Goal: Transaction & Acquisition: Purchase product/service

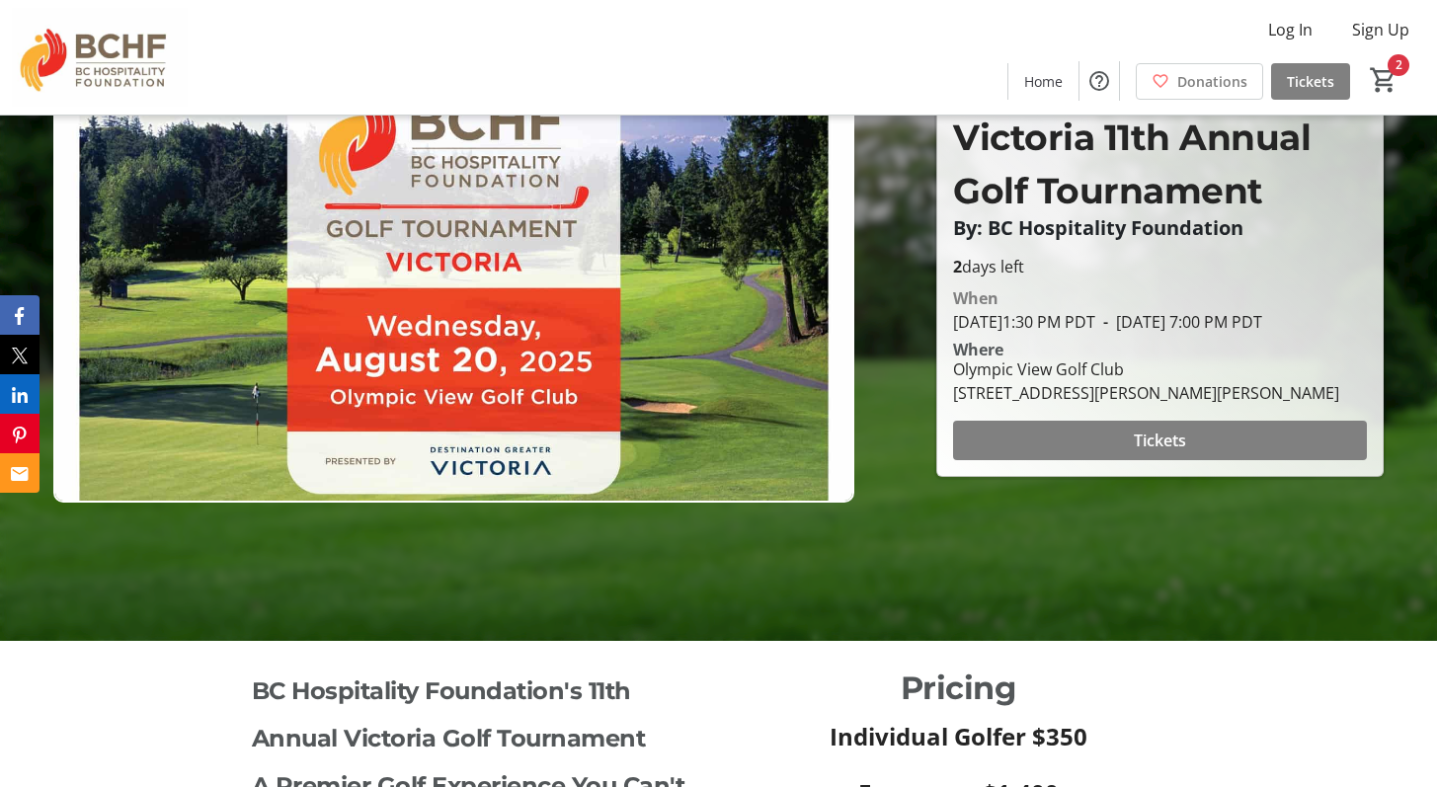
scroll to position [123, 0]
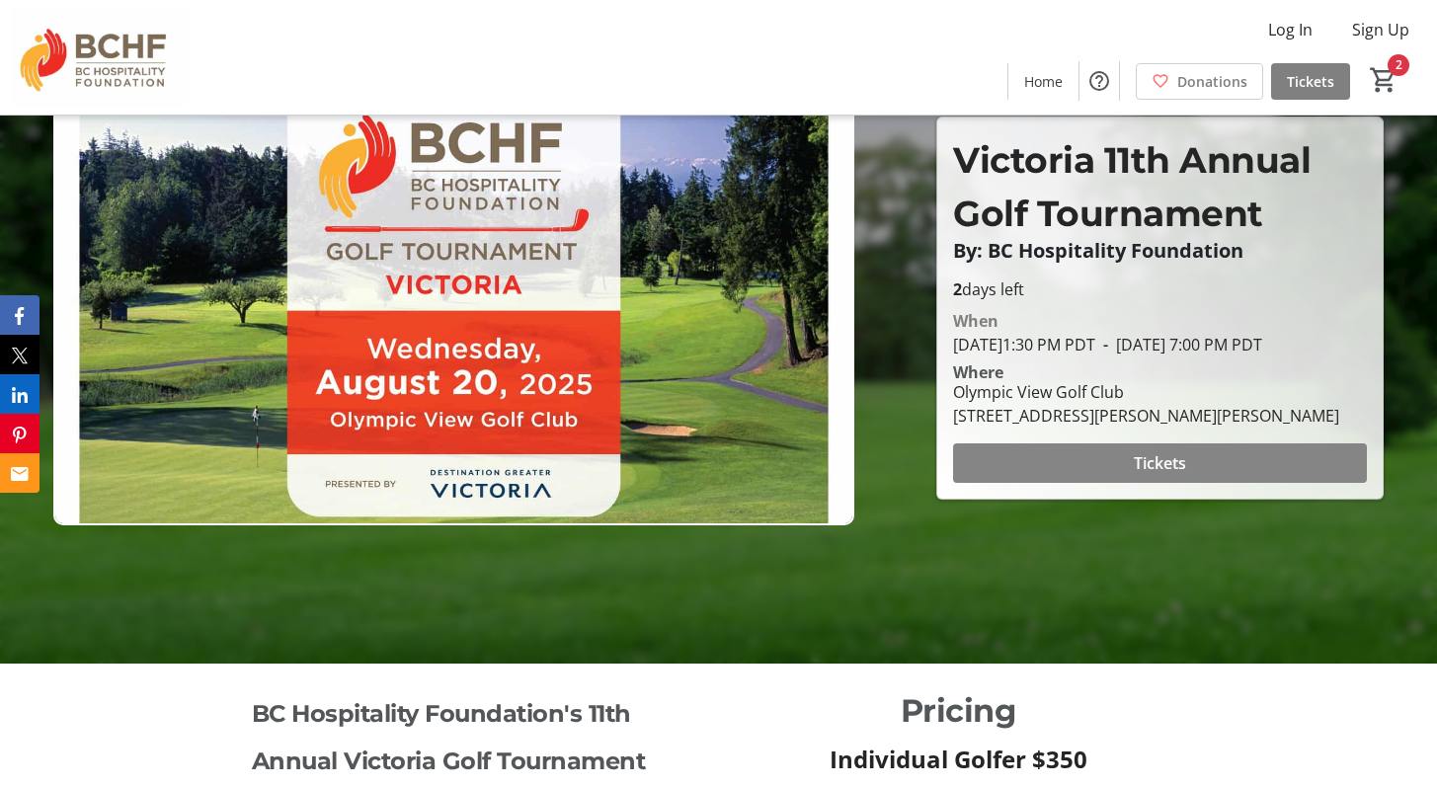
click at [1060, 469] on span at bounding box center [1160, 462] width 414 height 47
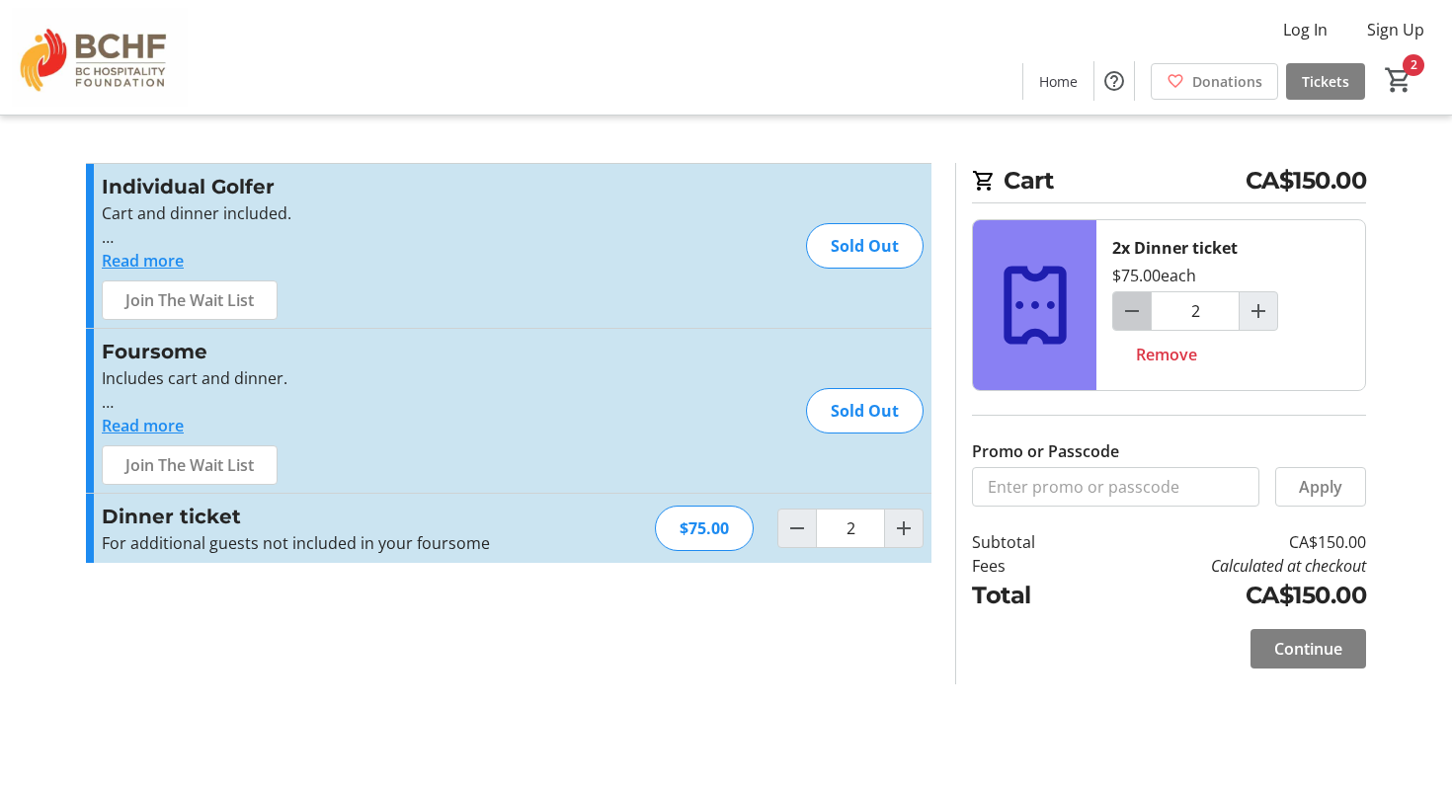
click at [1131, 308] on mat-icon "Decrement by one" at bounding box center [1132, 311] width 24 height 24
type input "1"
click at [1305, 649] on span "Continue" at bounding box center [1308, 649] width 68 height 24
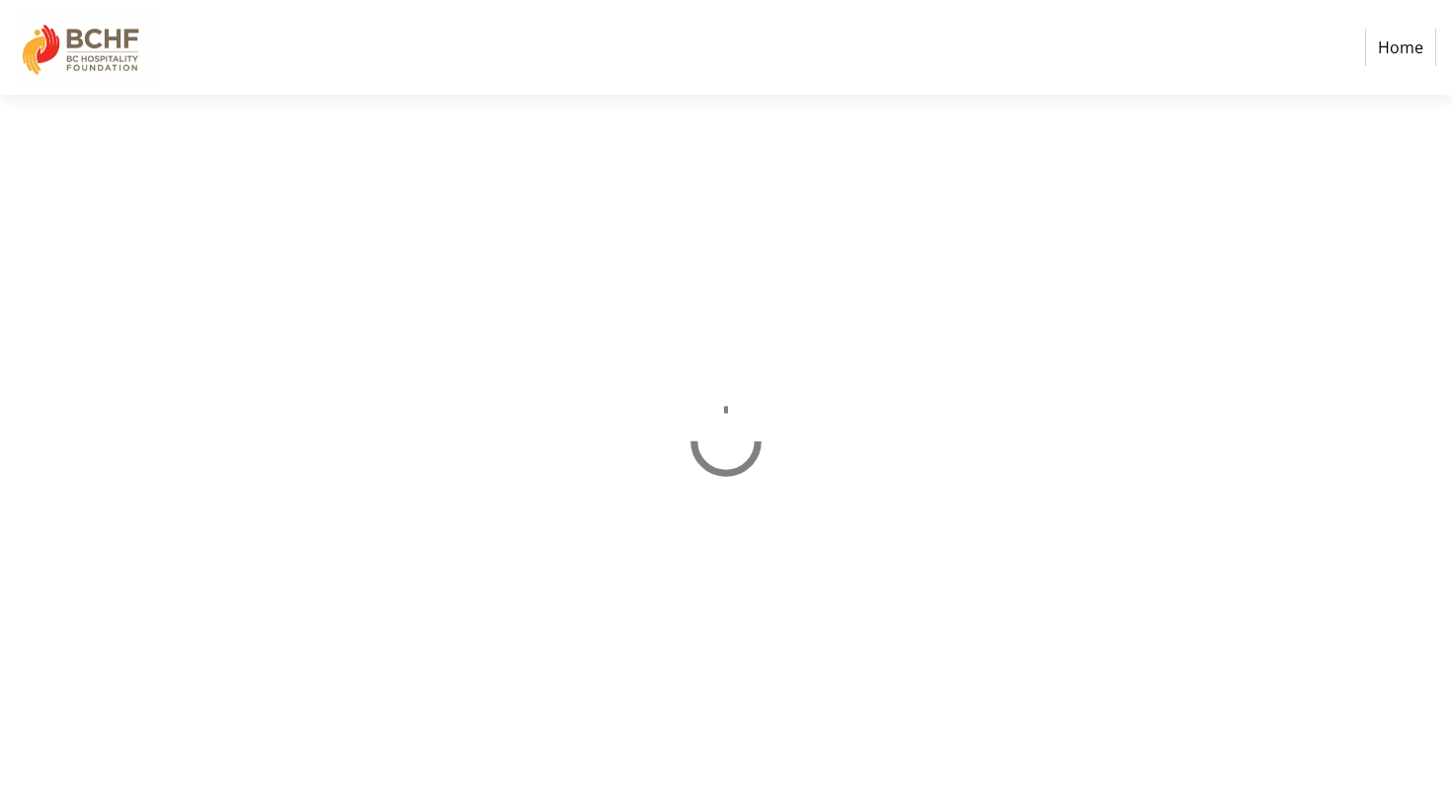
select select "CA"
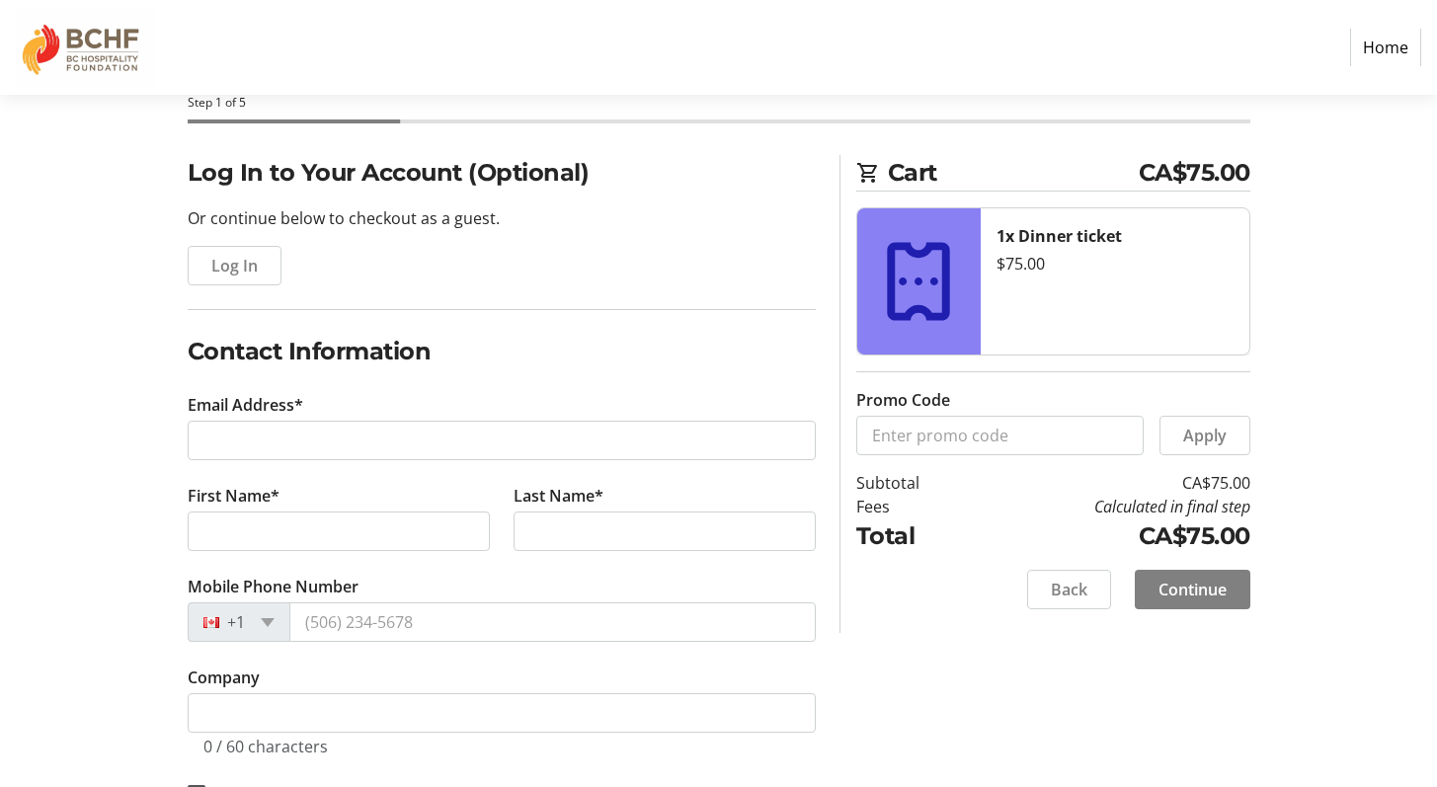
scroll to position [119, 0]
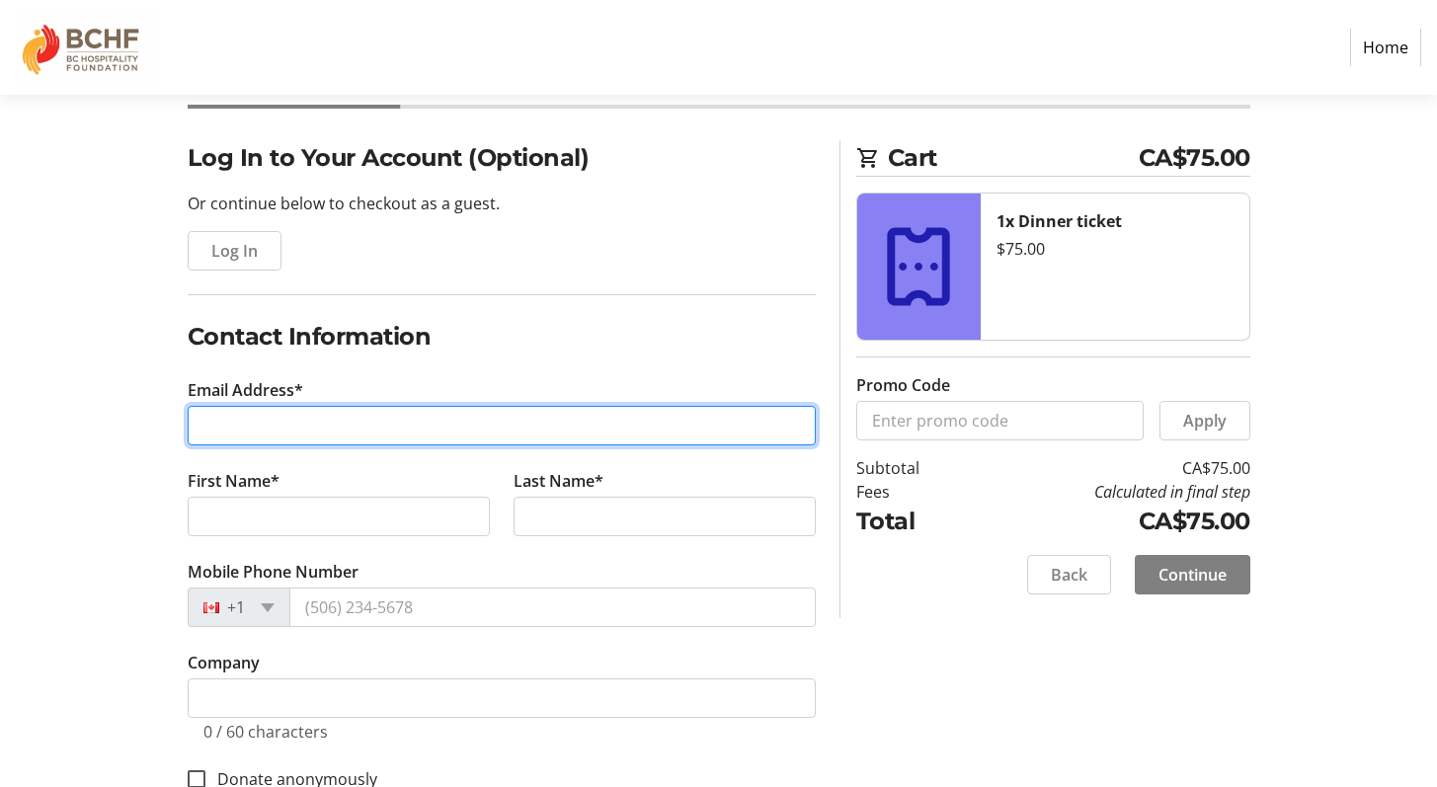
click at [667, 423] on input "Email Address*" at bounding box center [502, 426] width 628 height 40
type input "[PERSON_NAME][EMAIL_ADDRESS][DOMAIN_NAME]"
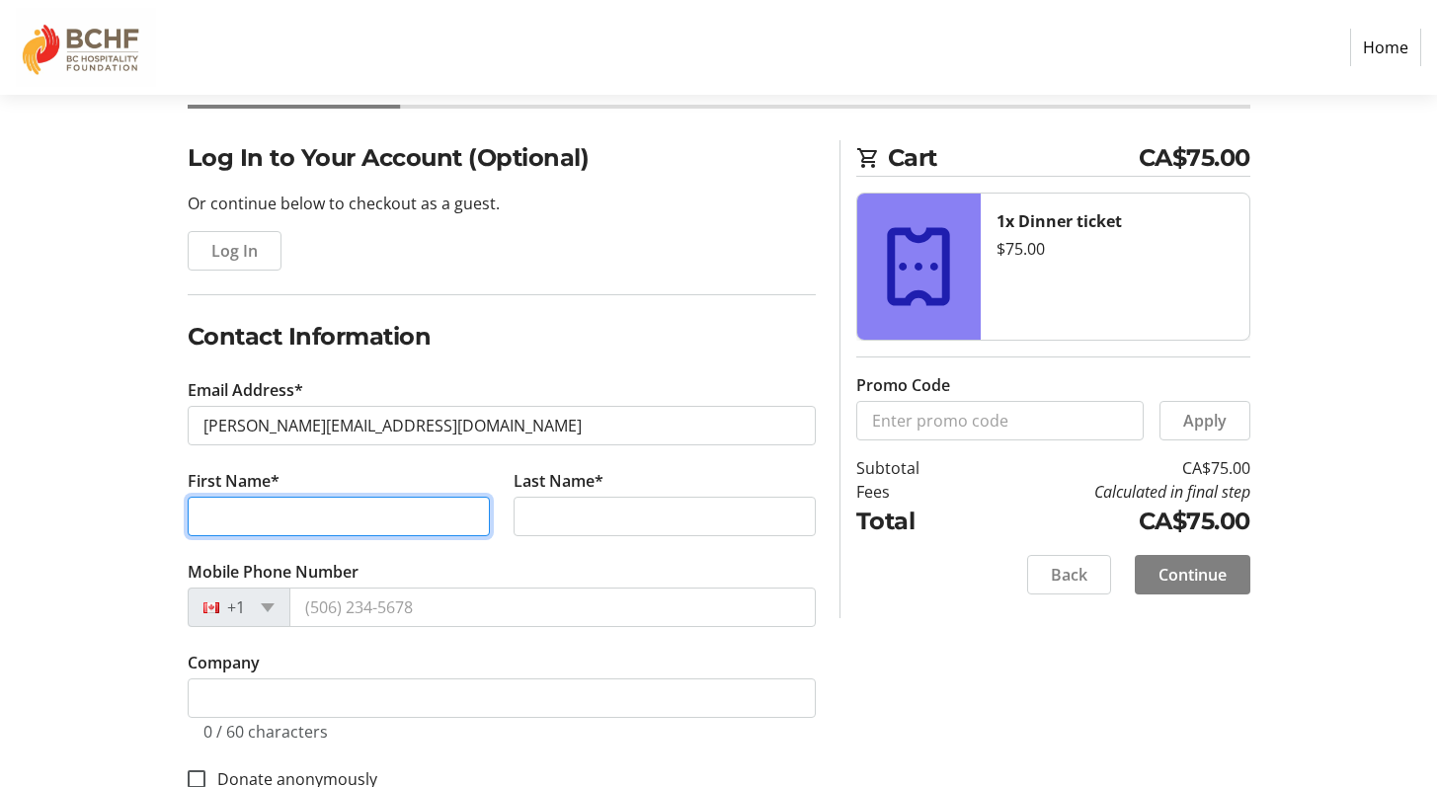
type input "[PERSON_NAME]"
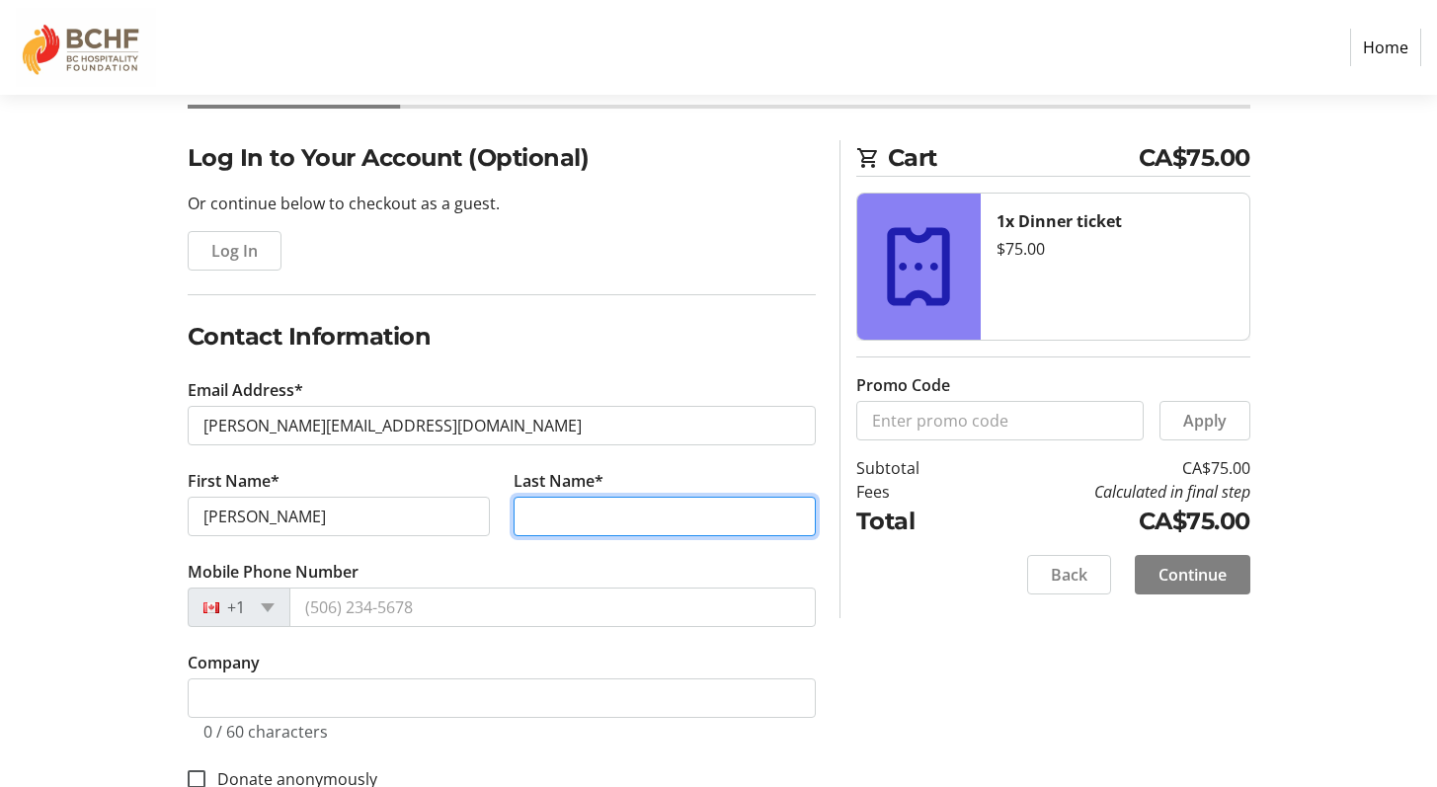
type input "Gray"
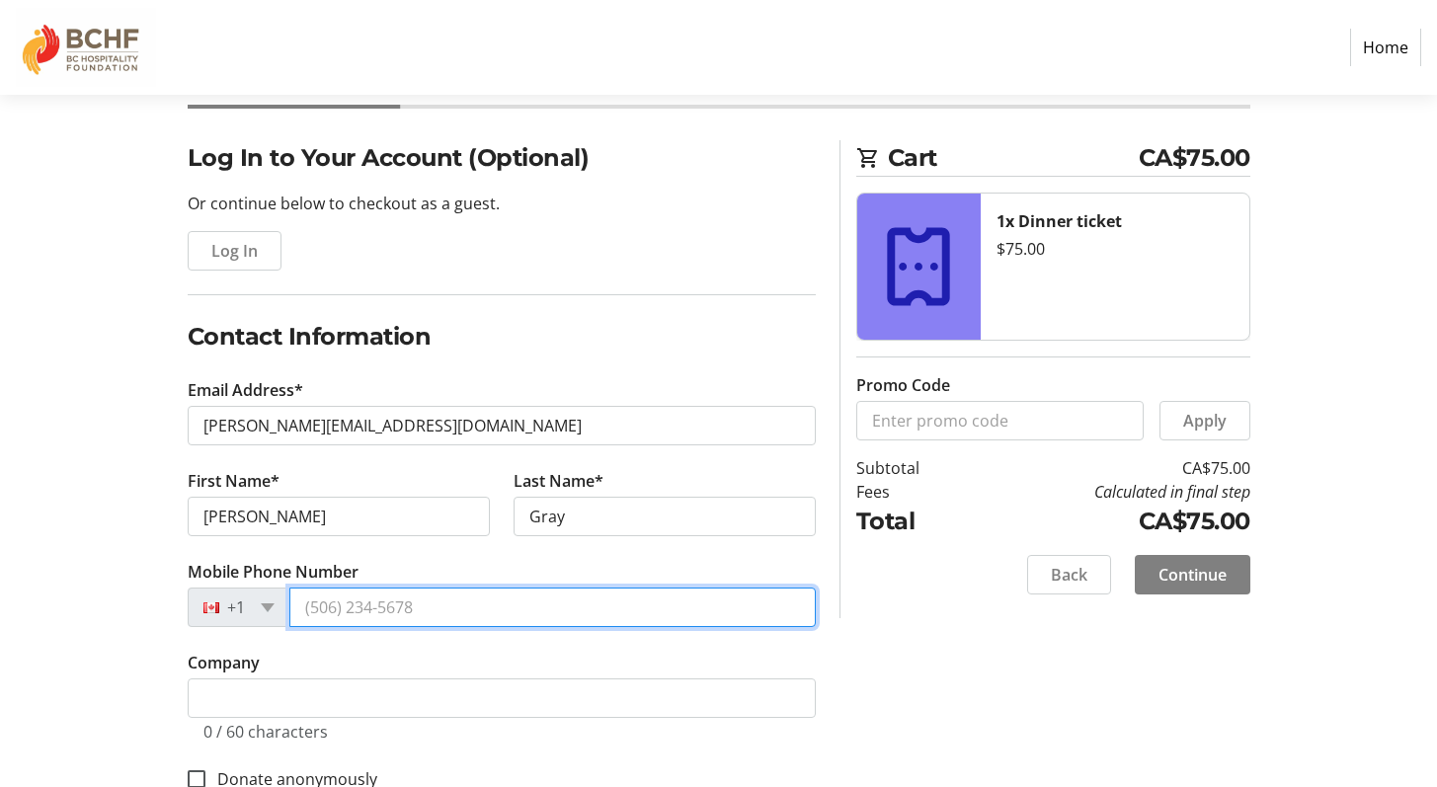
type input "[PHONE_NUMBER]"
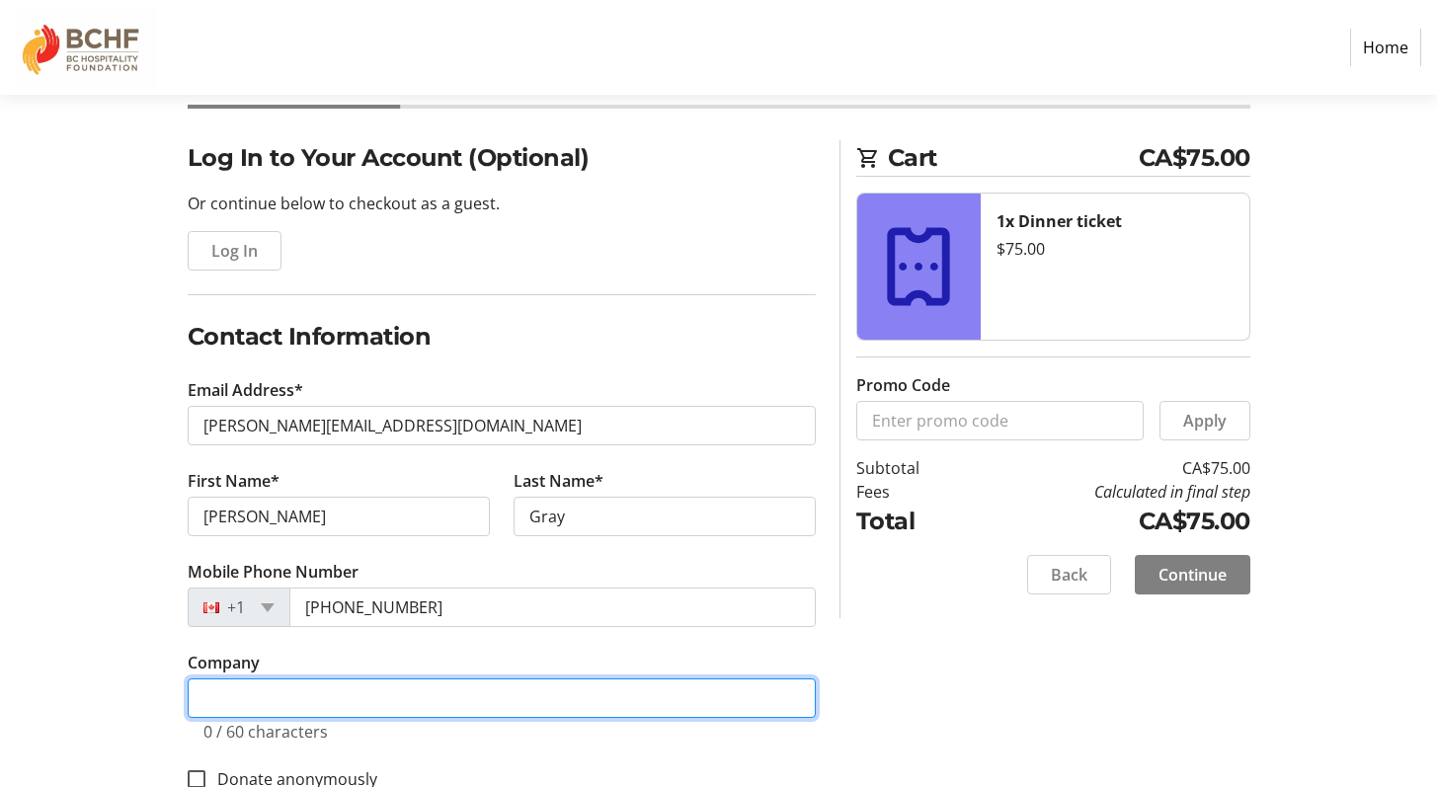
type input "NZ Builders Ltd."
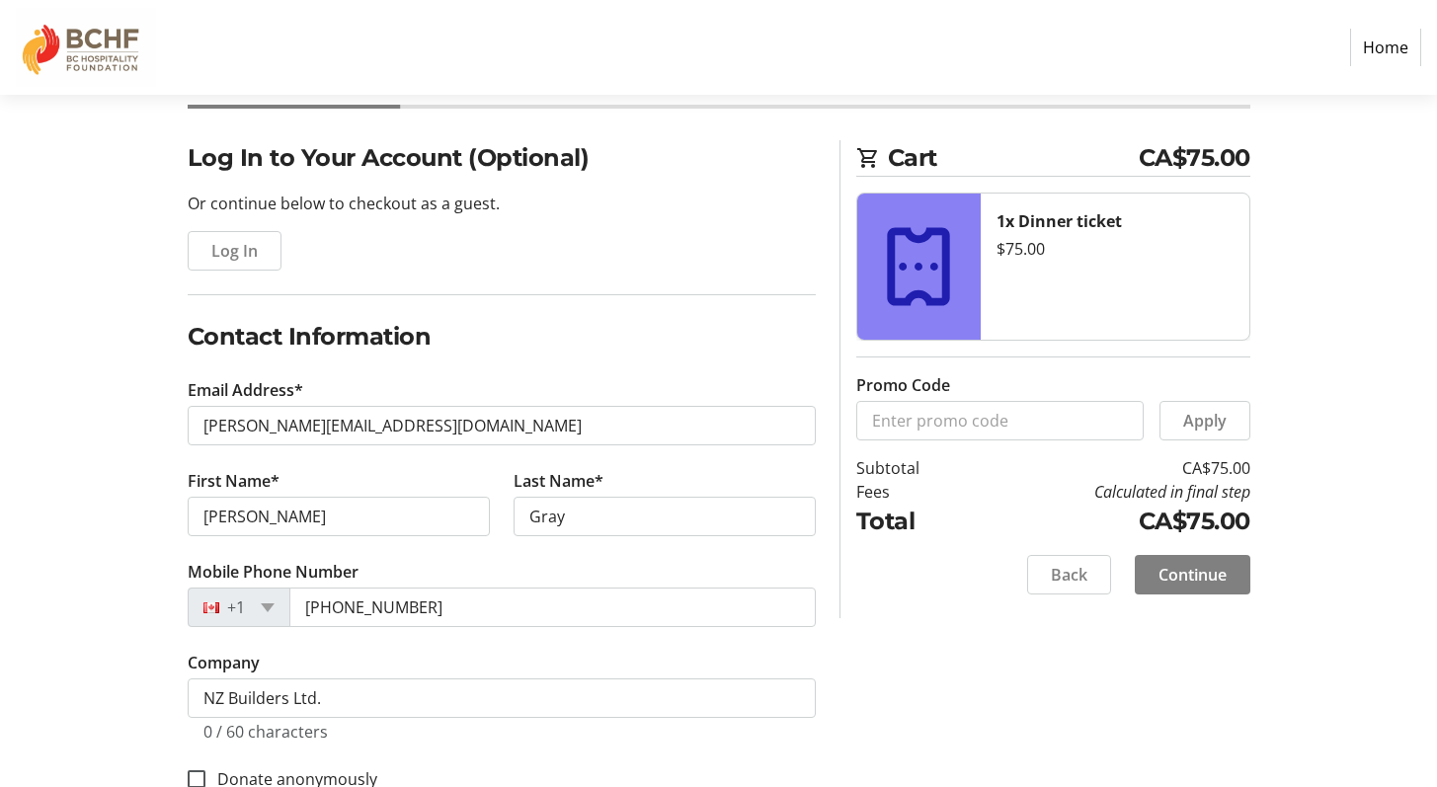
type input "[STREET_ADDRESS]"
type input "Victoria"
select select "BC"
type input "V8T 1C6"
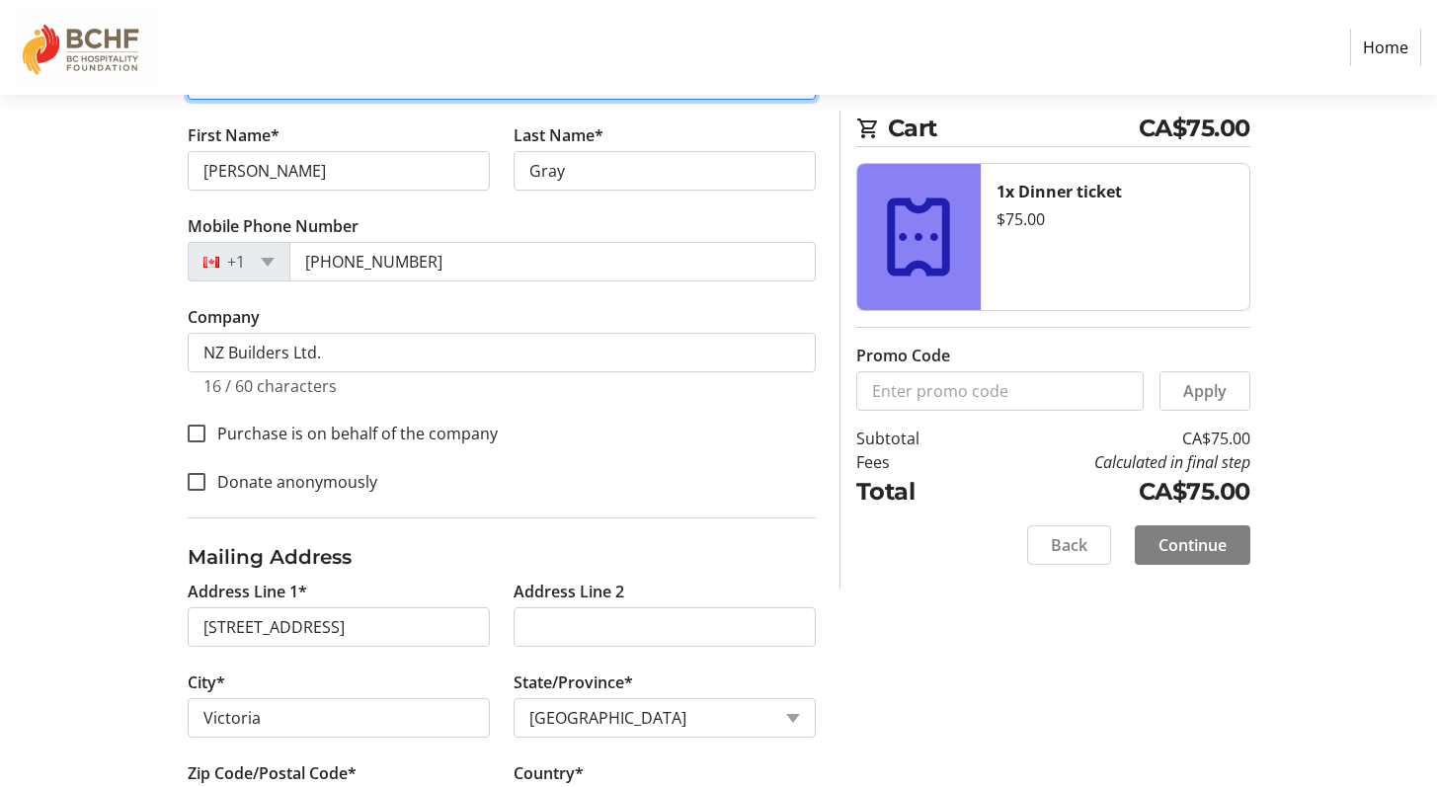
scroll to position [474, 0]
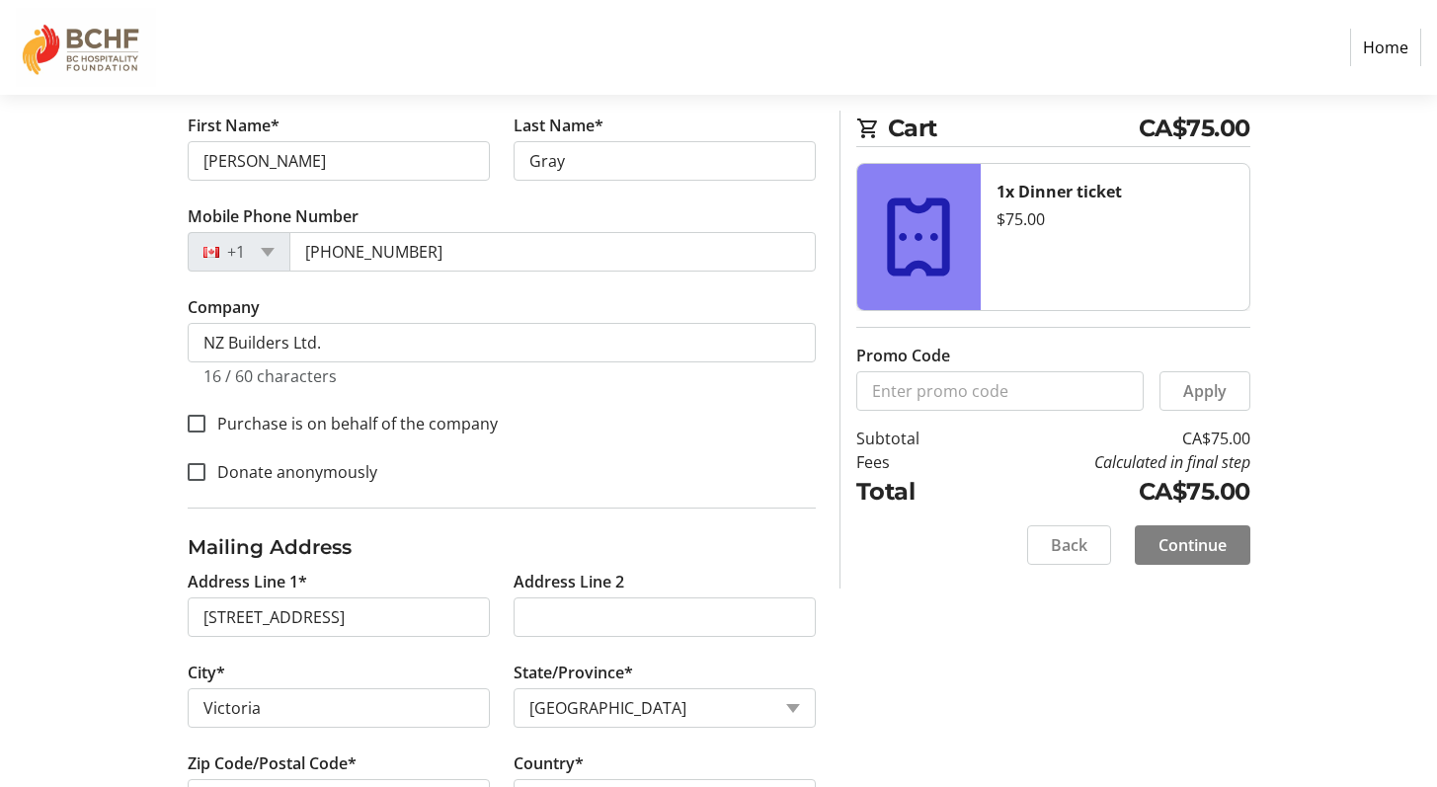
click at [373, 418] on label "Purchase is on behalf of the company" at bounding box center [351, 424] width 292 height 24
click at [205, 418] on input "Purchase is on behalf of the company" at bounding box center [197, 424] width 18 height 18
checkbox input "true"
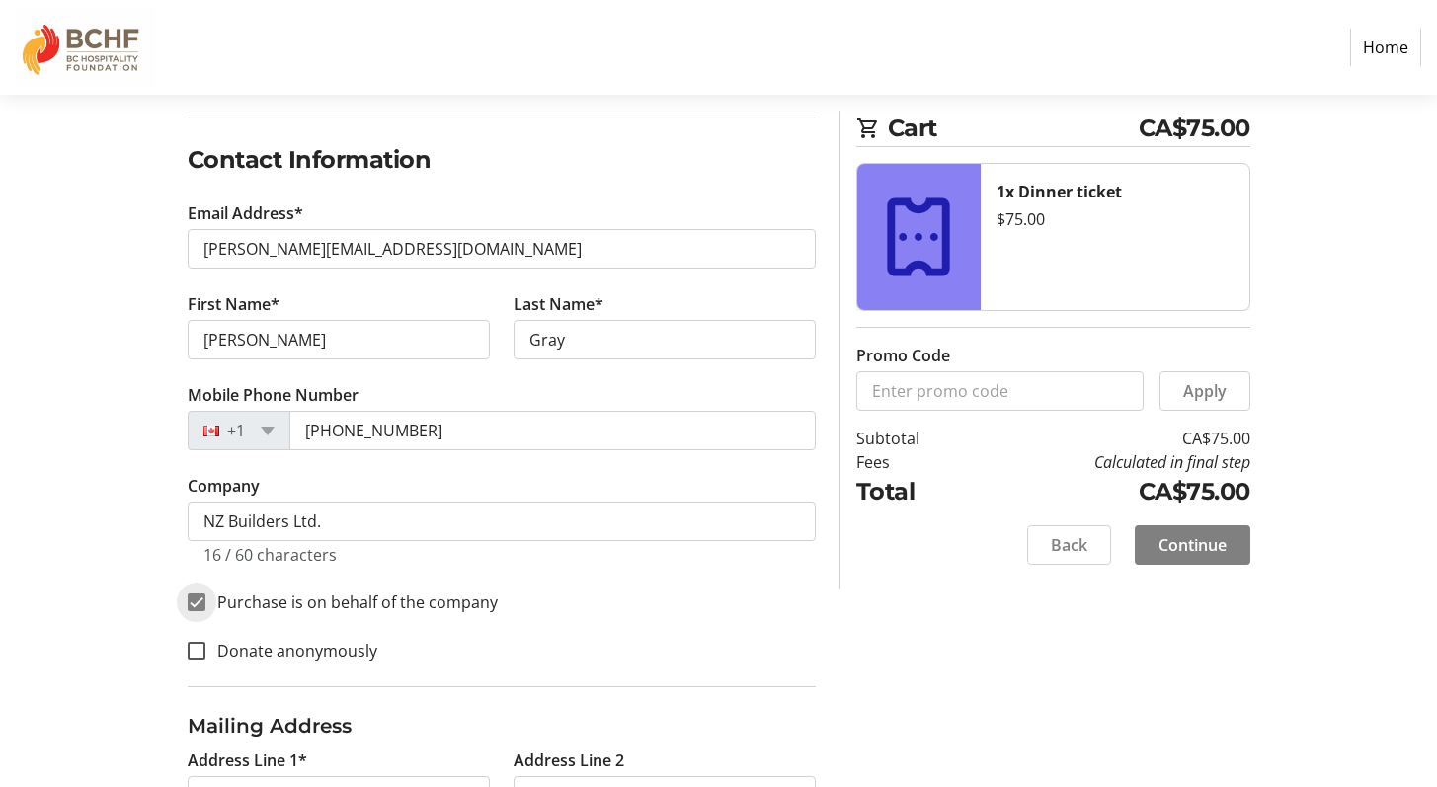
scroll to position [293, 0]
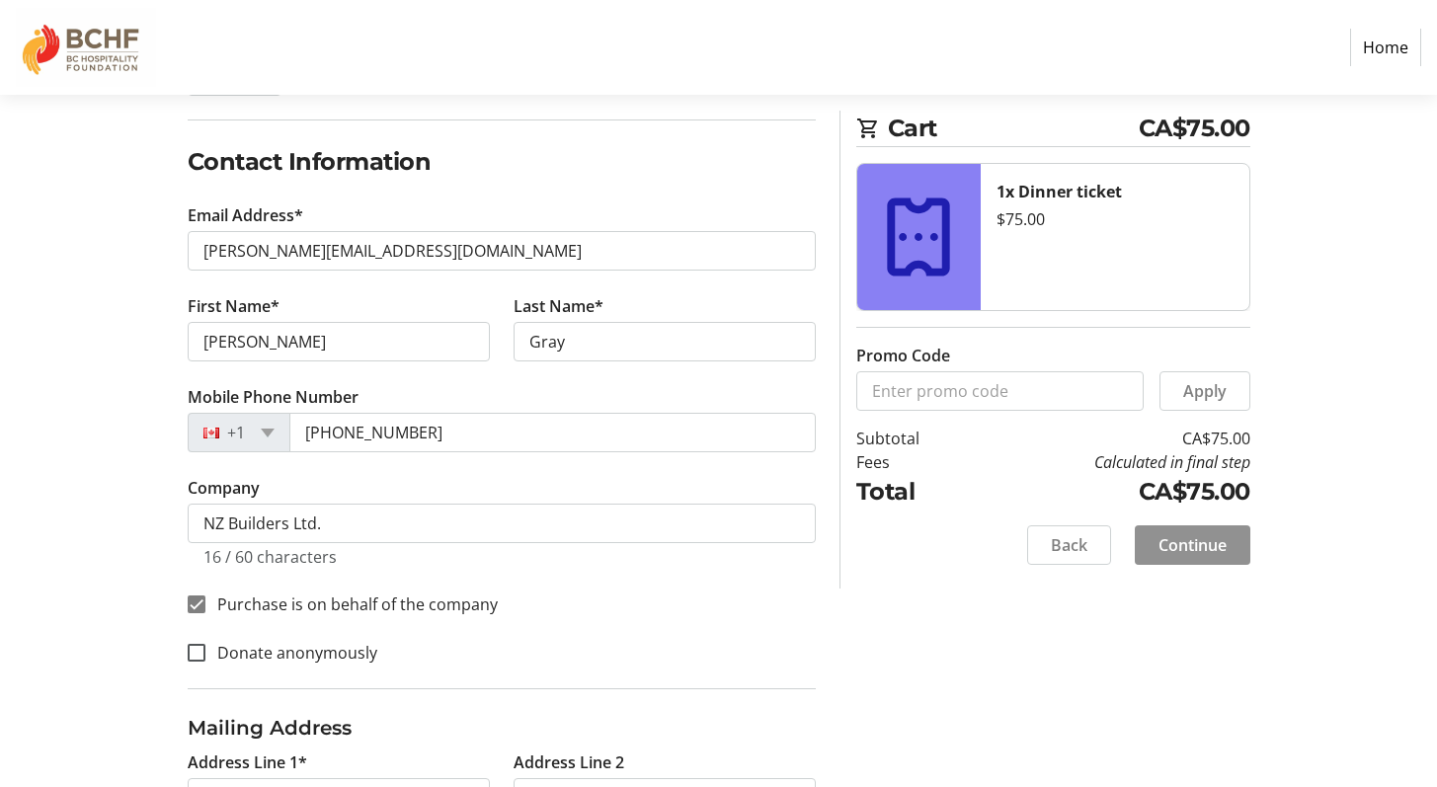
click at [1202, 544] on span "Continue" at bounding box center [1192, 545] width 68 height 24
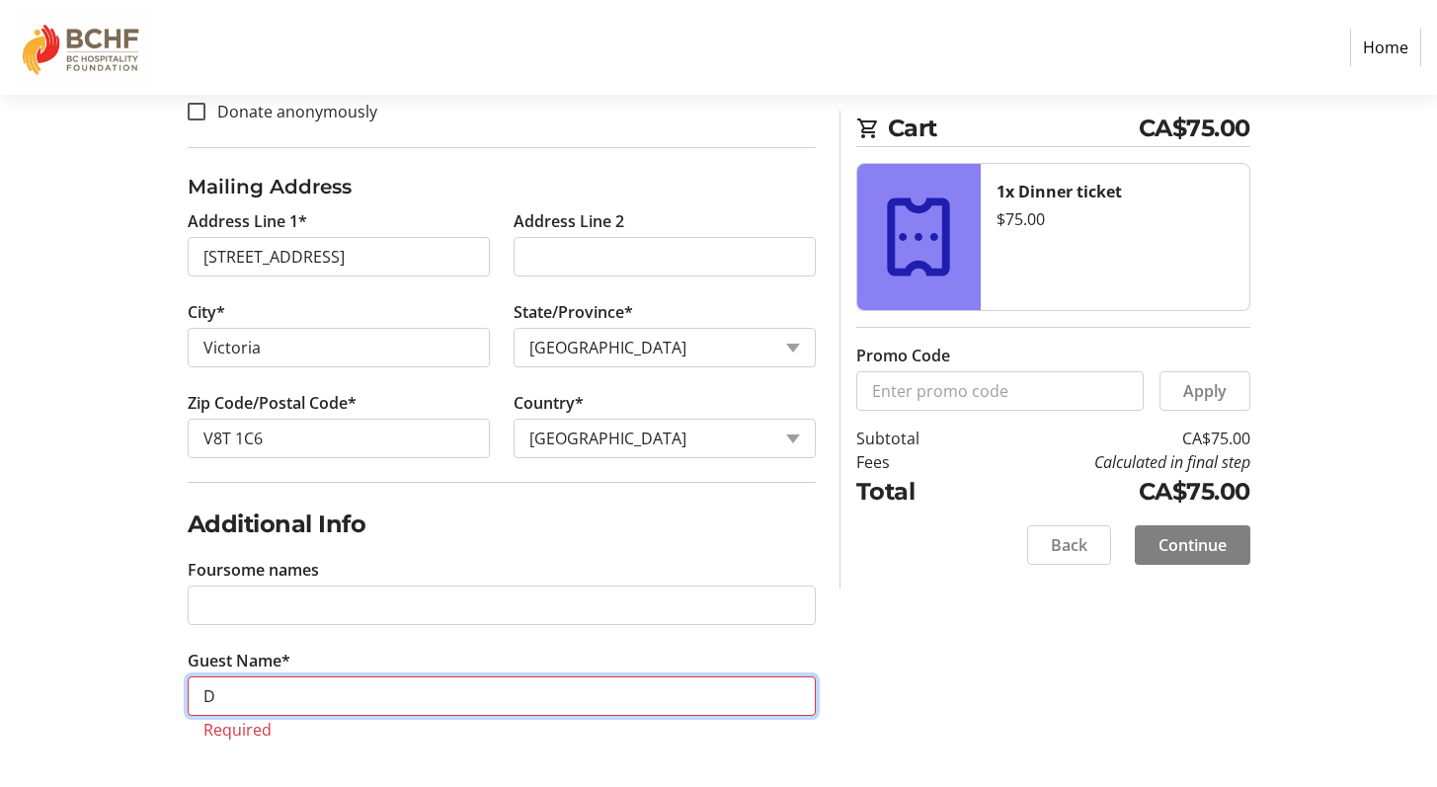
scroll to position [811, 0]
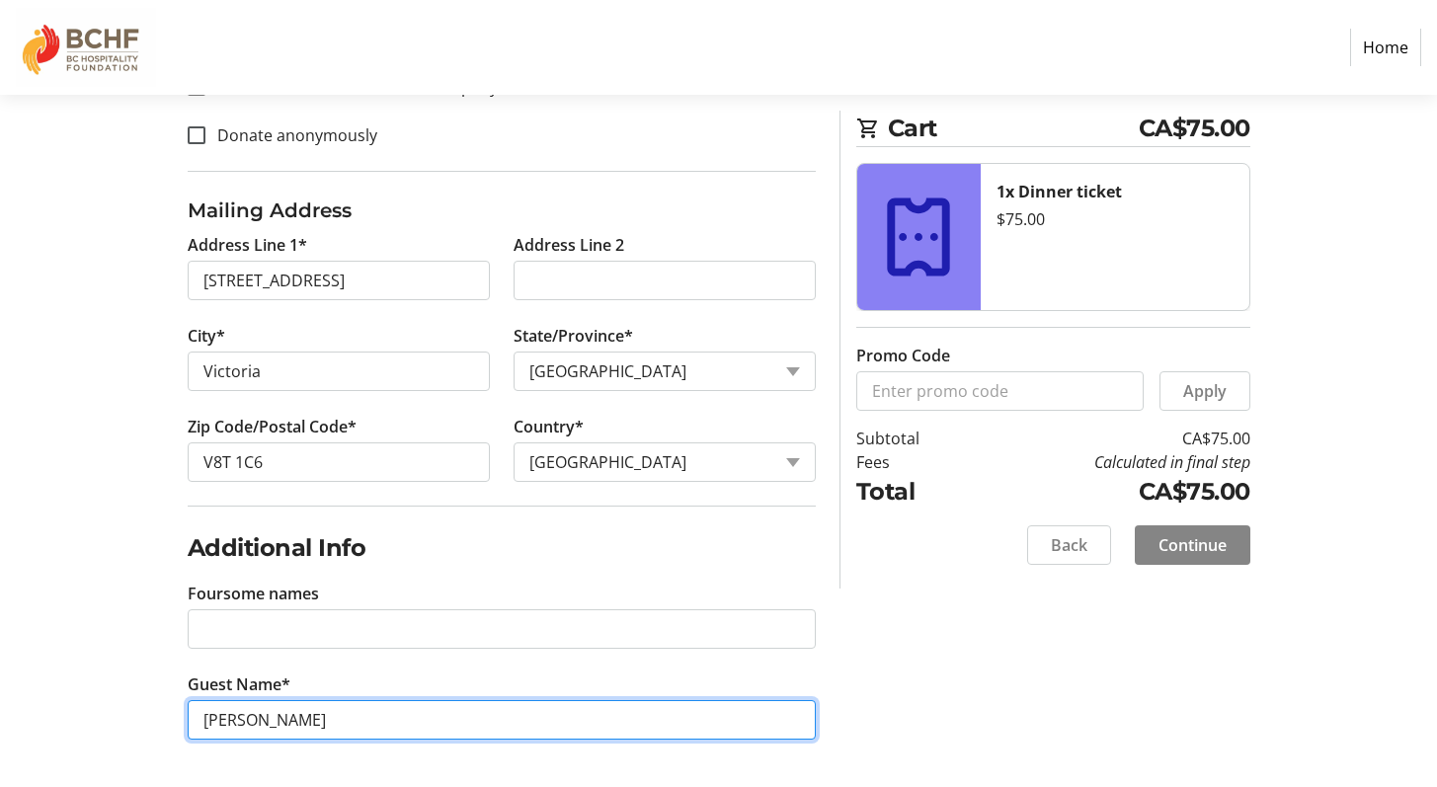
type input "[PERSON_NAME]"
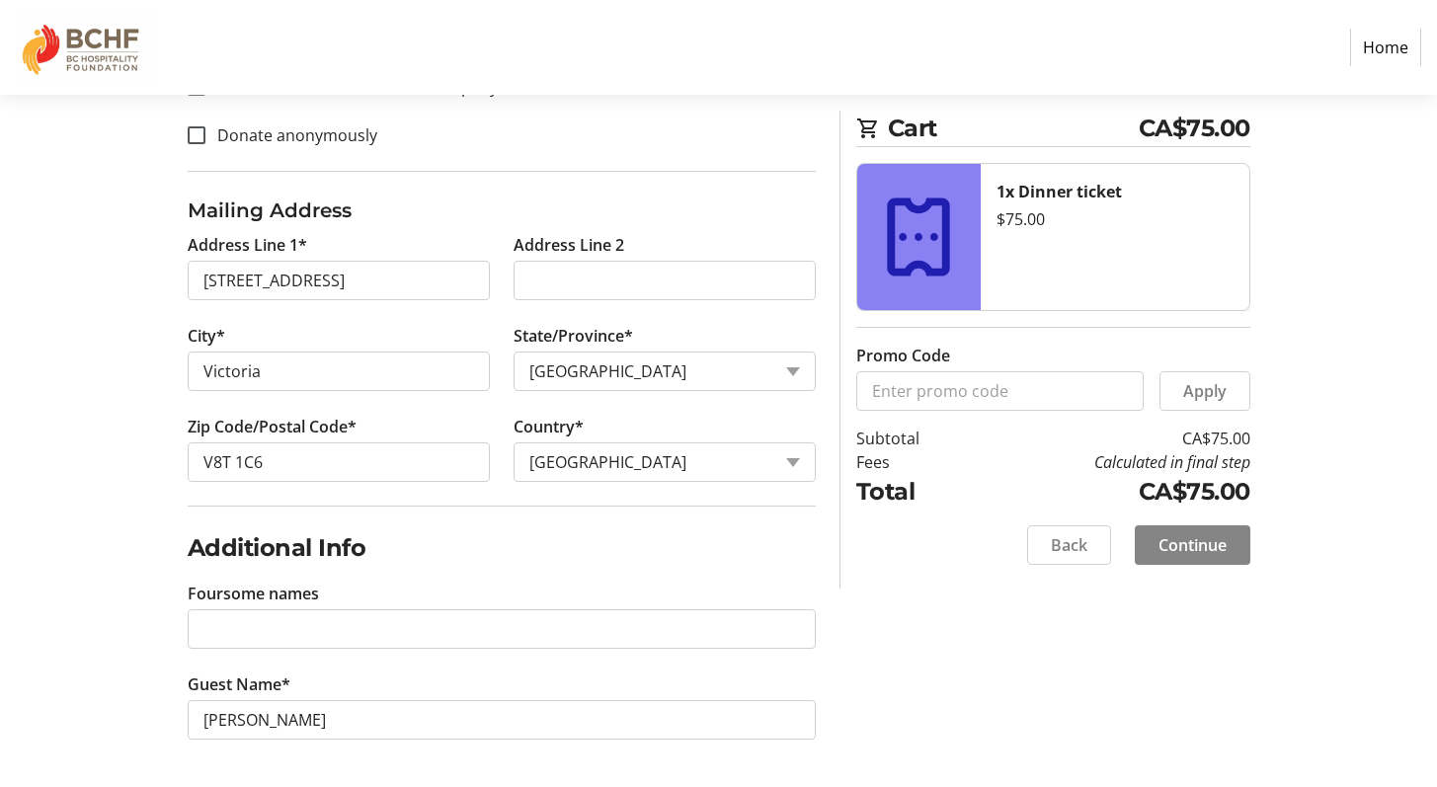
click at [1195, 542] on span "Continue" at bounding box center [1192, 545] width 68 height 24
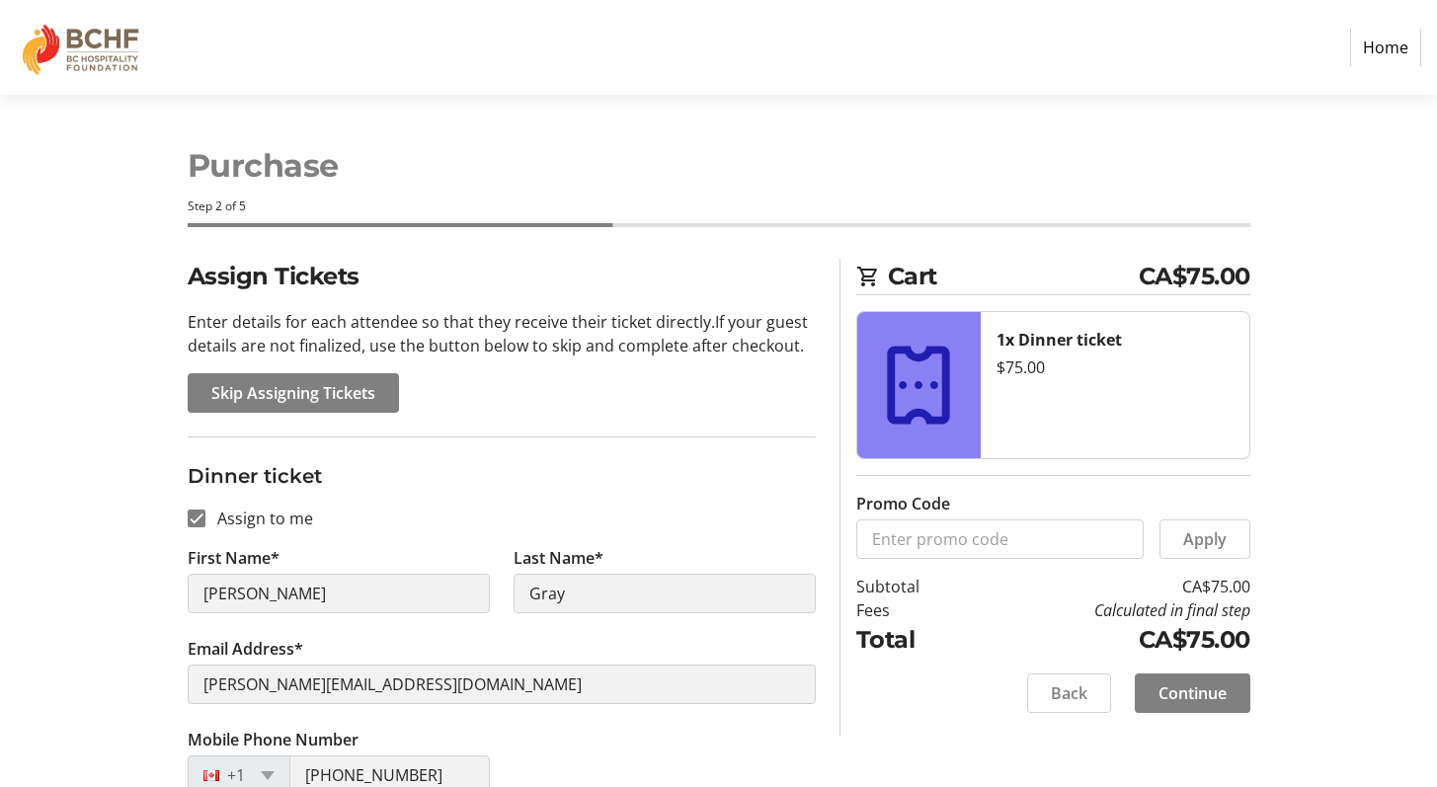
scroll to position [122, 0]
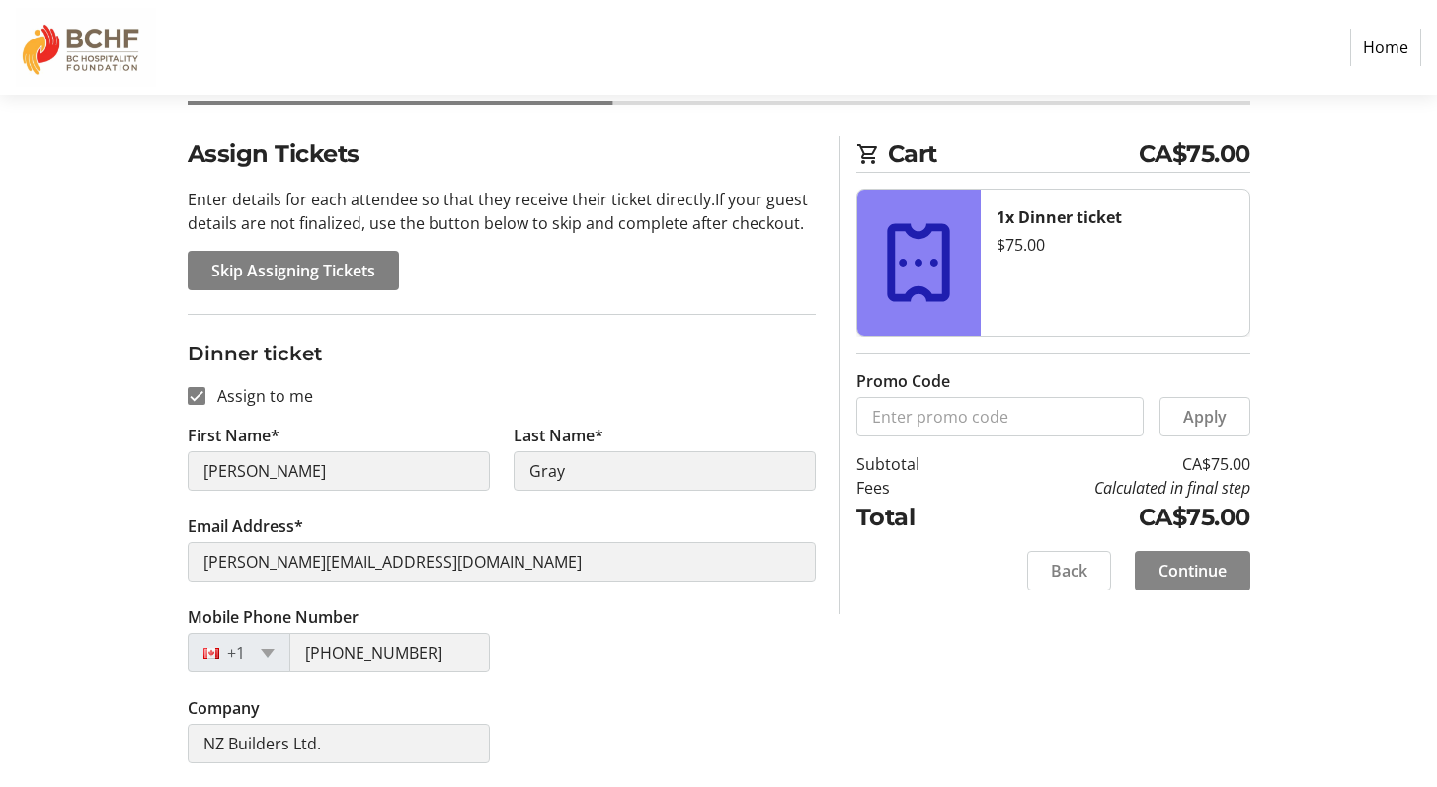
click at [1196, 578] on span "Continue" at bounding box center [1192, 571] width 68 height 24
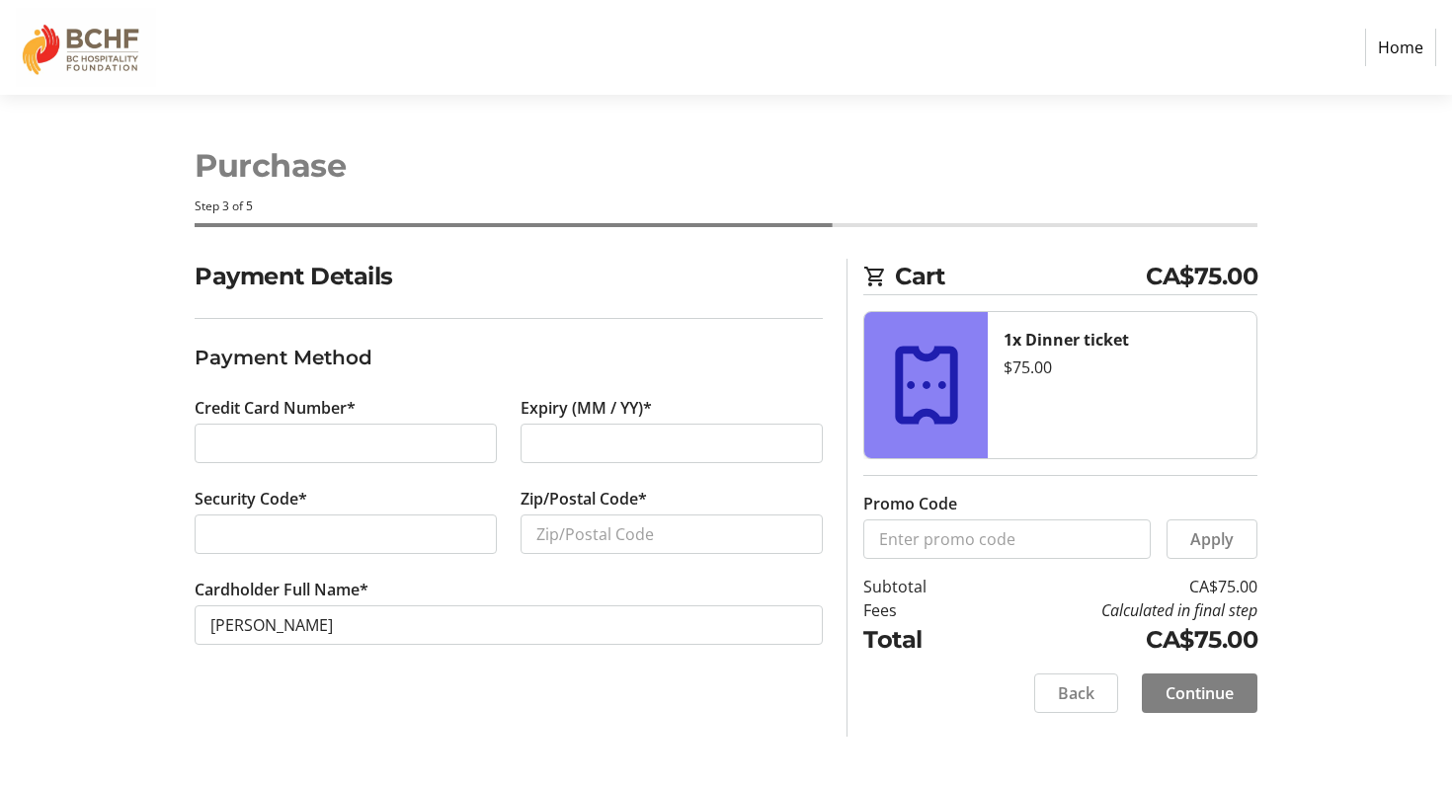
click at [322, 470] on div "Credit Card Number*" at bounding box center [346, 441] width 326 height 91
click at [525, 450] on div at bounding box center [671, 444] width 302 height 40
click at [574, 524] on input "Zip/Postal Code*" at bounding box center [671, 535] width 302 height 40
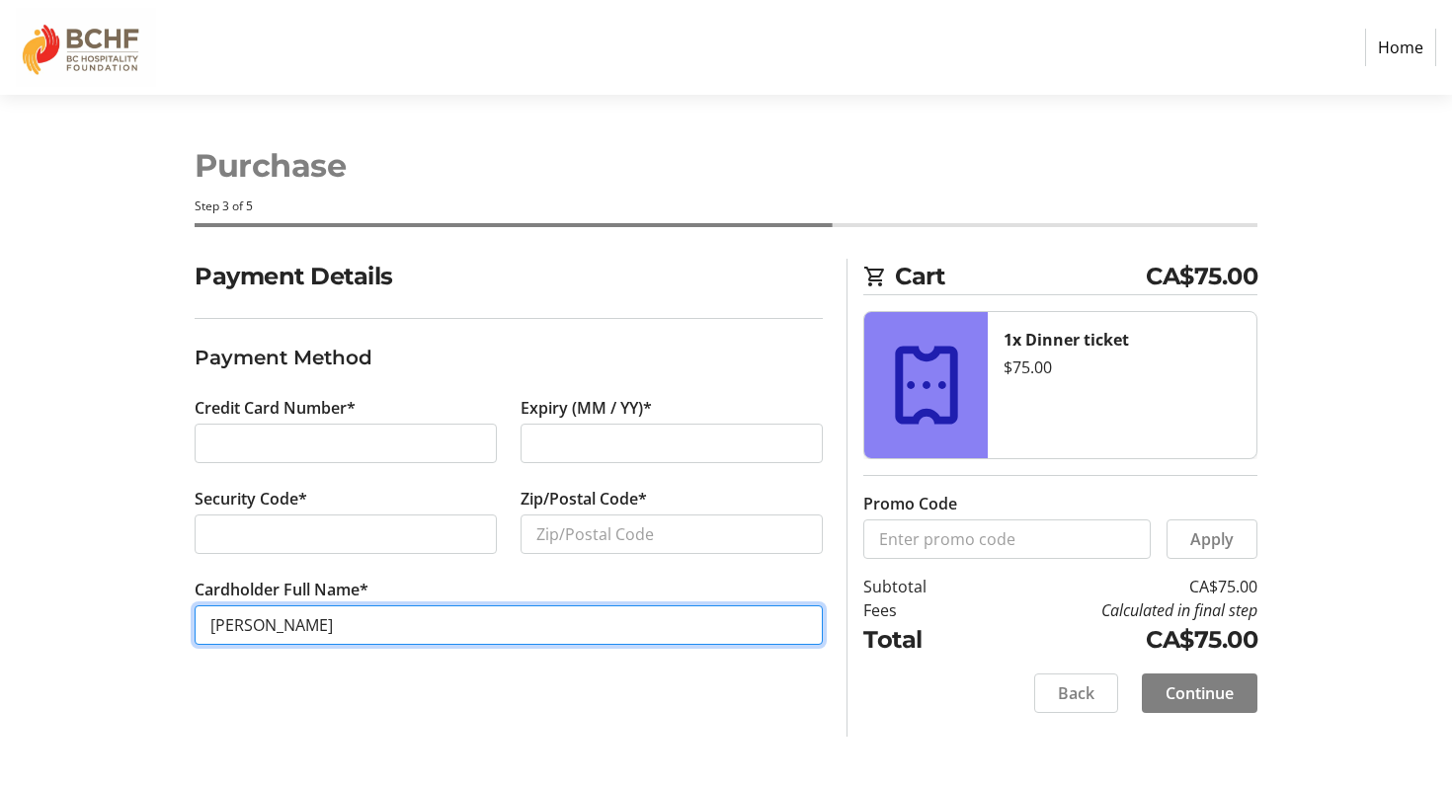
click at [480, 623] on tr-form-field "Cardholder Full Name* [PERSON_NAME]" at bounding box center [509, 623] width 628 height 91
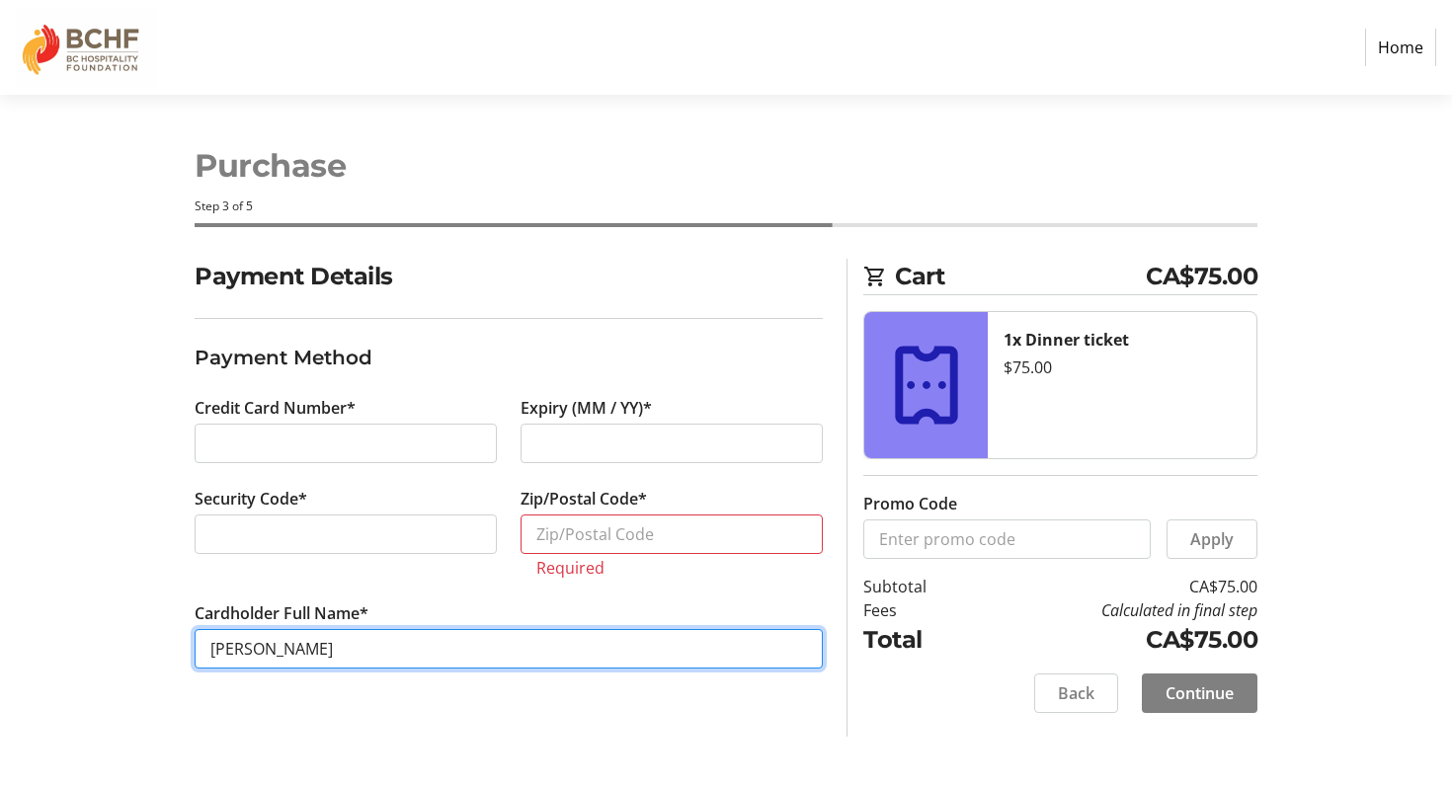
drag, startPoint x: 468, startPoint y: 642, endPoint x: 122, endPoint y: 625, distance: 346.1
click at [122, 625] on div "Payment Details Payment Method Credit Card Number* Expiry (MM / YY)* Security C…" at bounding box center [726, 498] width 1304 height 478
type input "[PERSON_NAME]"
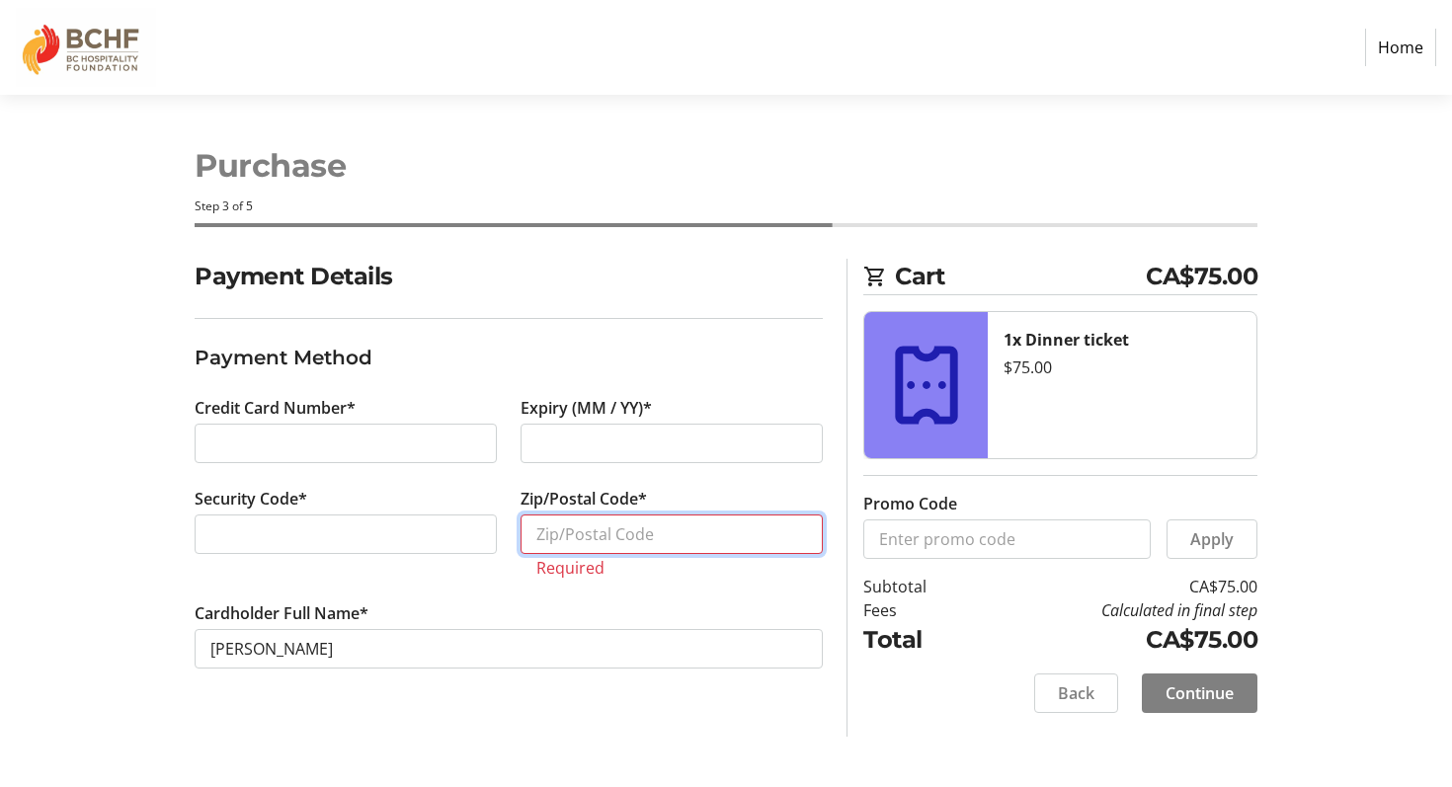
click at [615, 531] on input "Zip/Postal Code*" at bounding box center [671, 535] width 302 height 40
paste input "V8T 1C6"
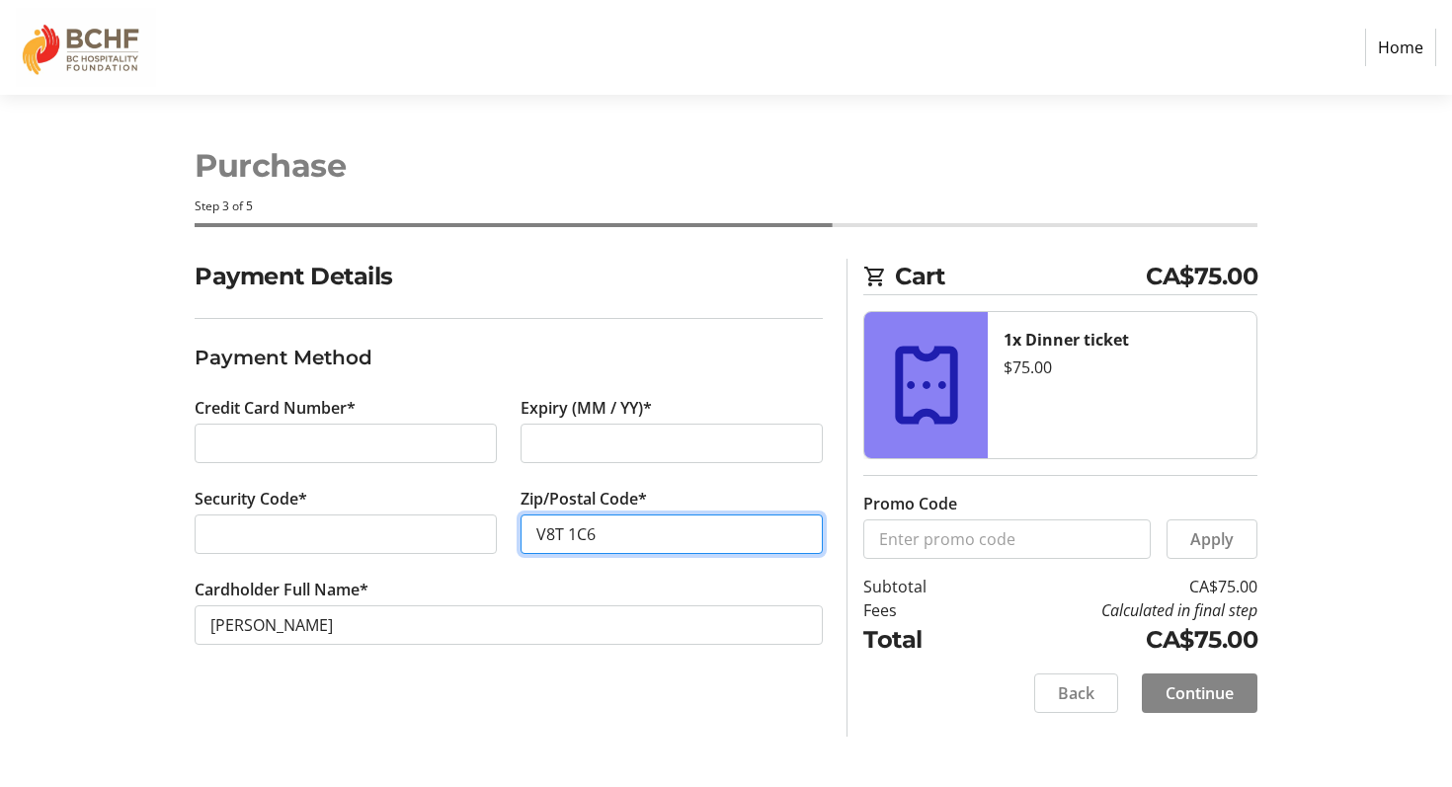
type input "V8T 1C6"
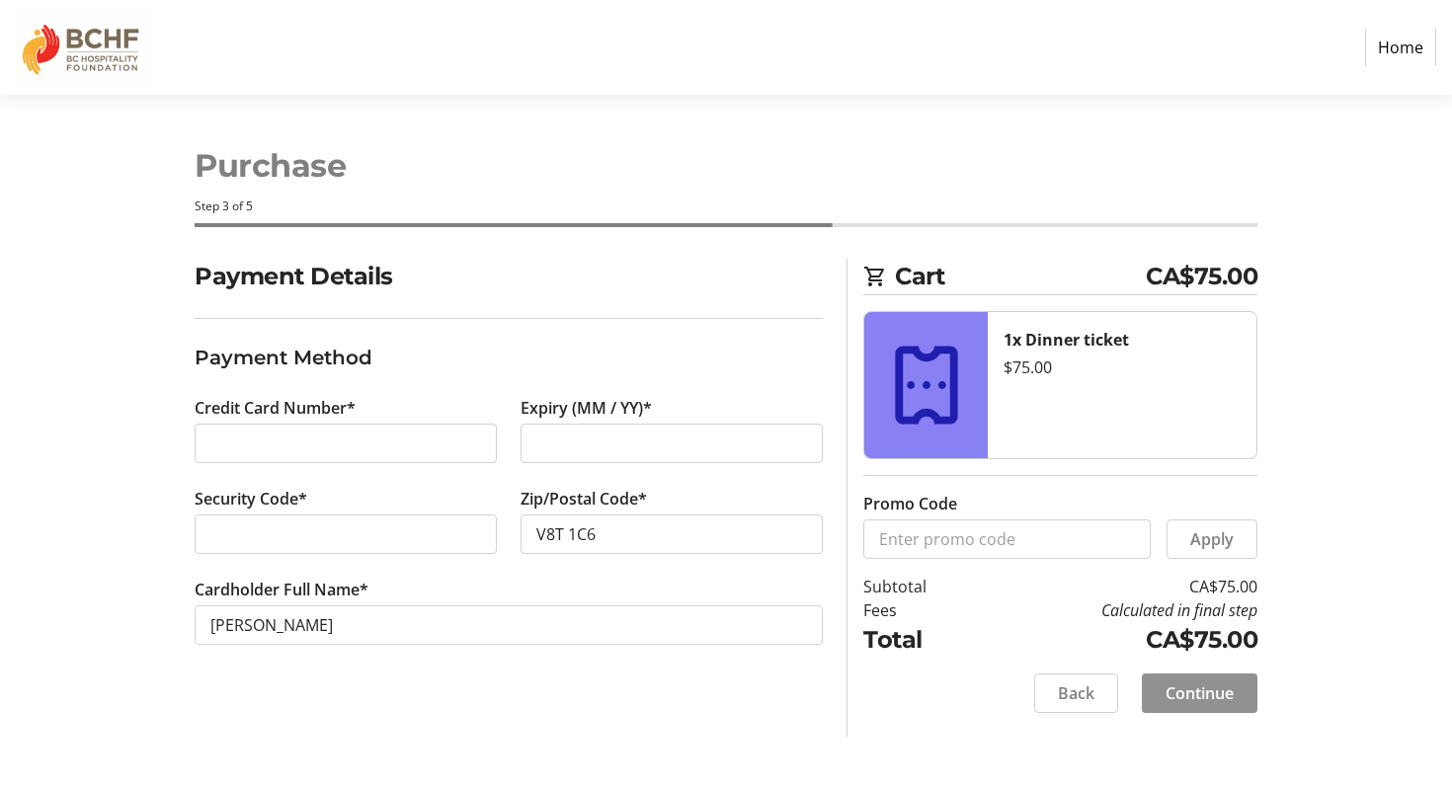
click at [1226, 694] on span "Continue" at bounding box center [1199, 693] width 68 height 24
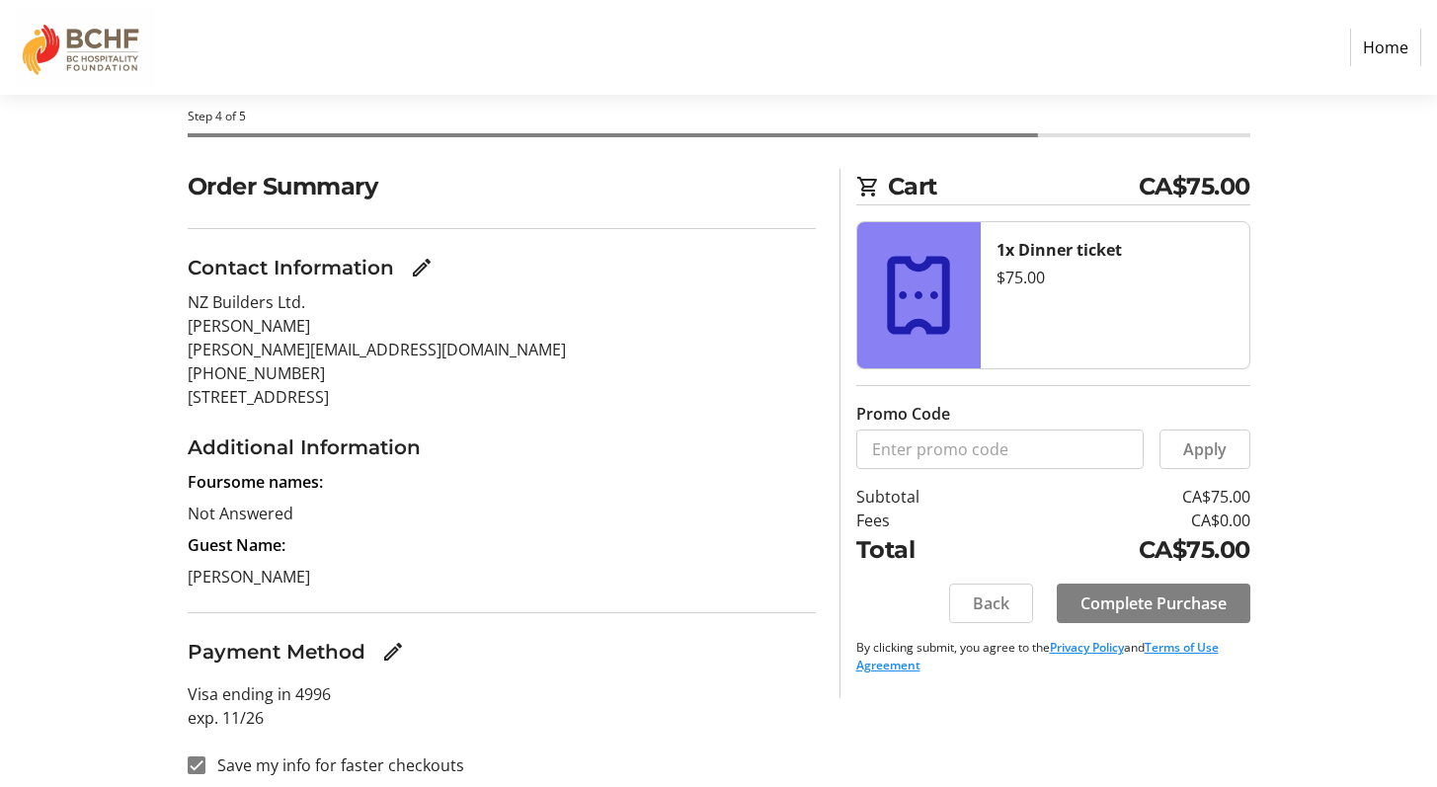
scroll to position [104, 0]
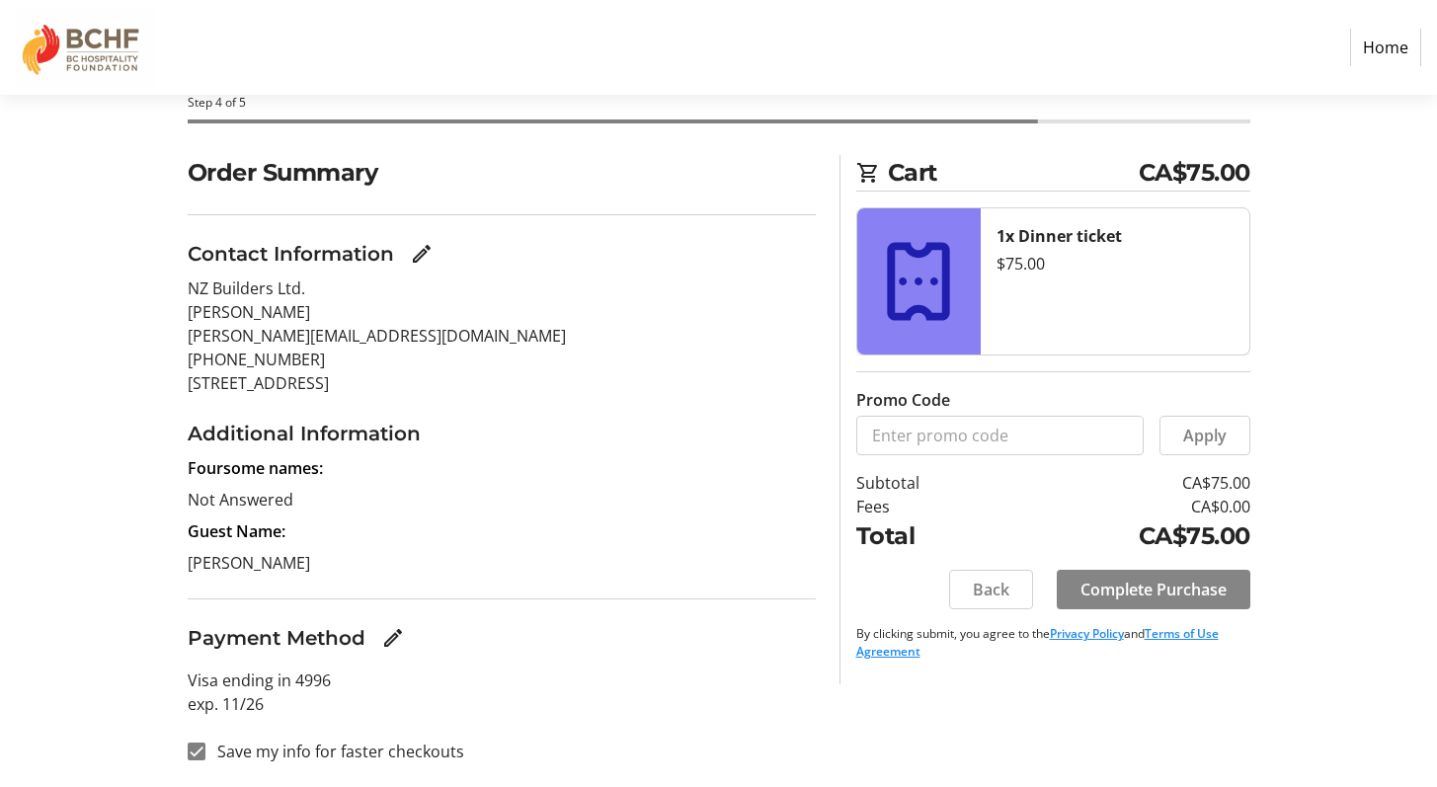
click at [1110, 590] on span "Complete Purchase" at bounding box center [1153, 590] width 146 height 24
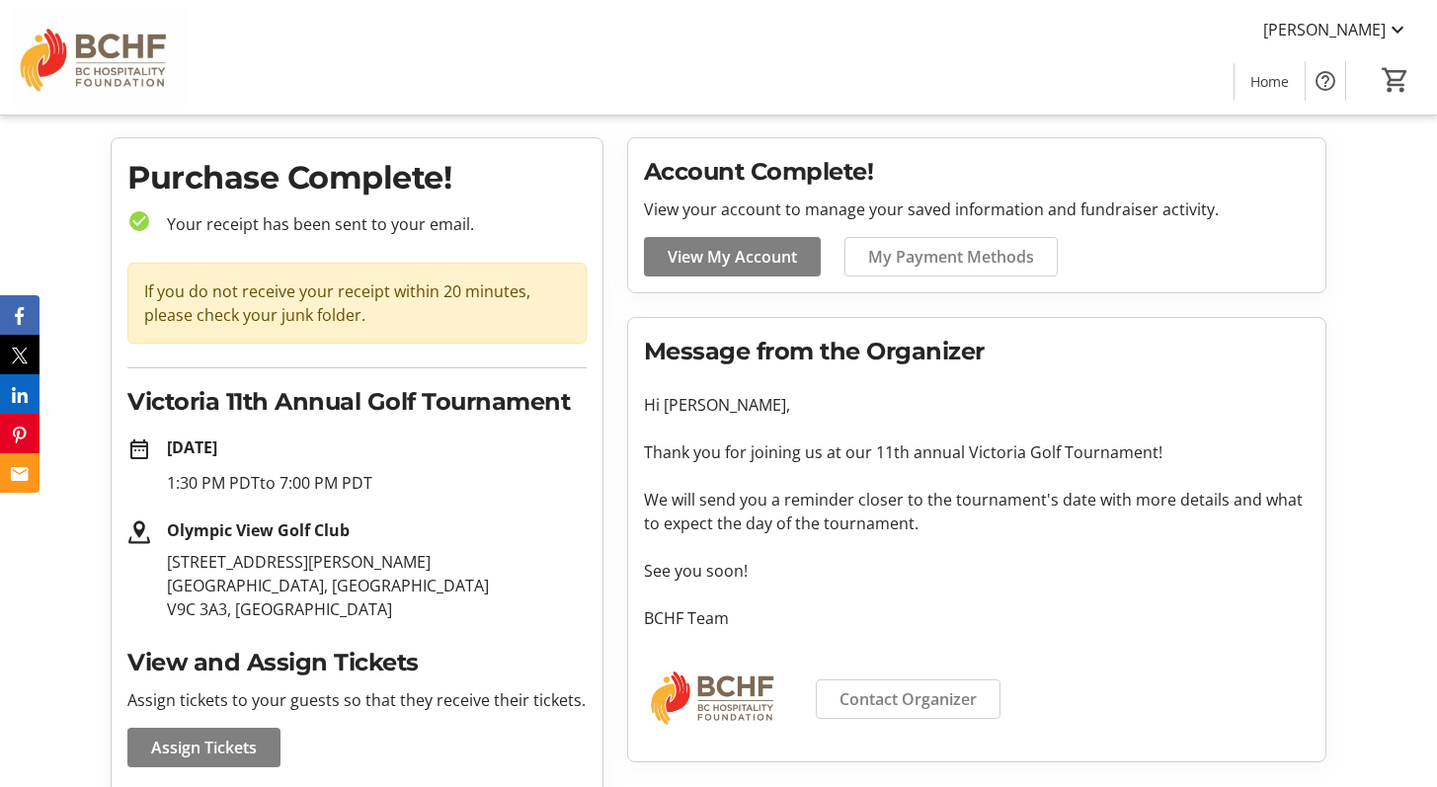
scroll to position [227, 0]
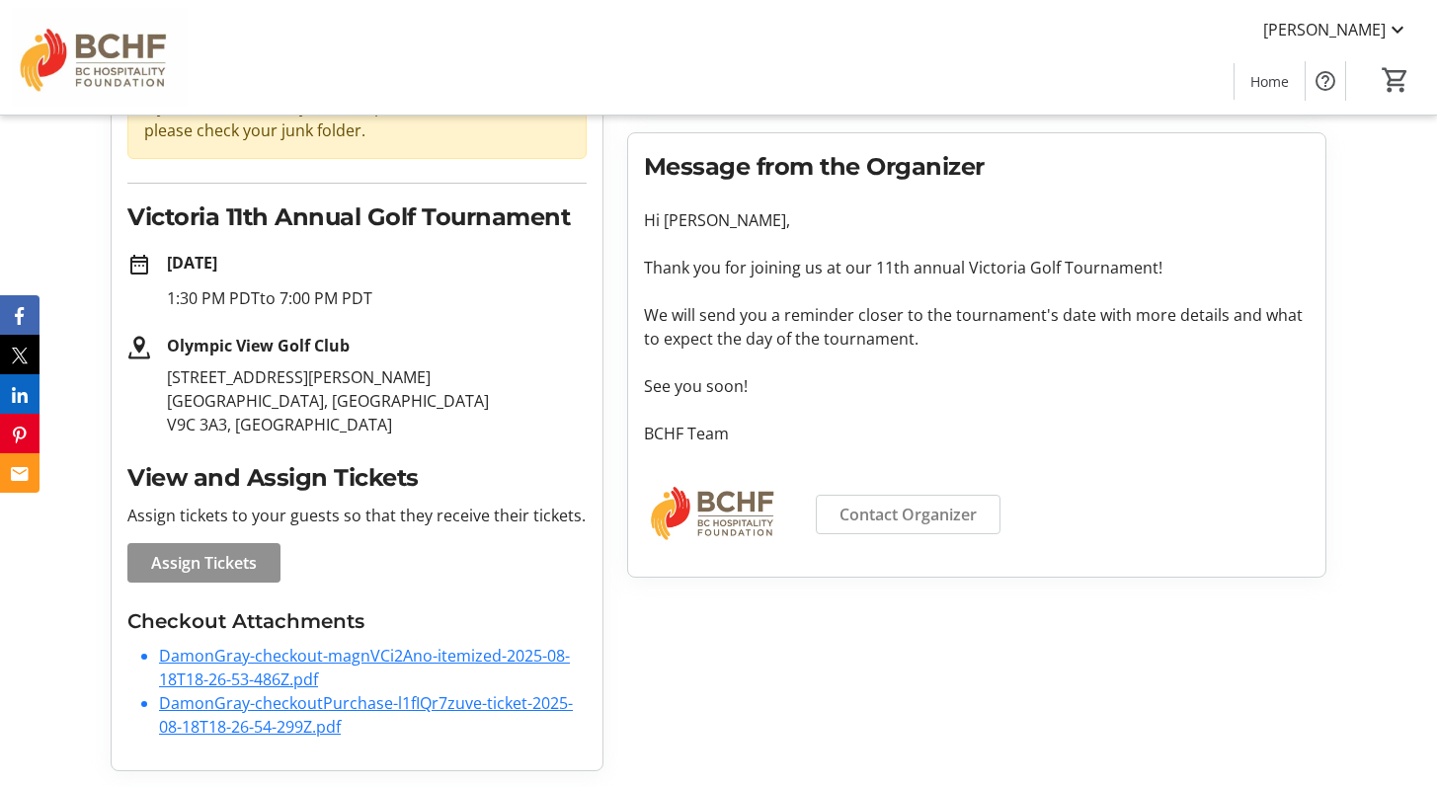
click at [245, 556] on span "Assign Tickets" at bounding box center [204, 563] width 106 height 24
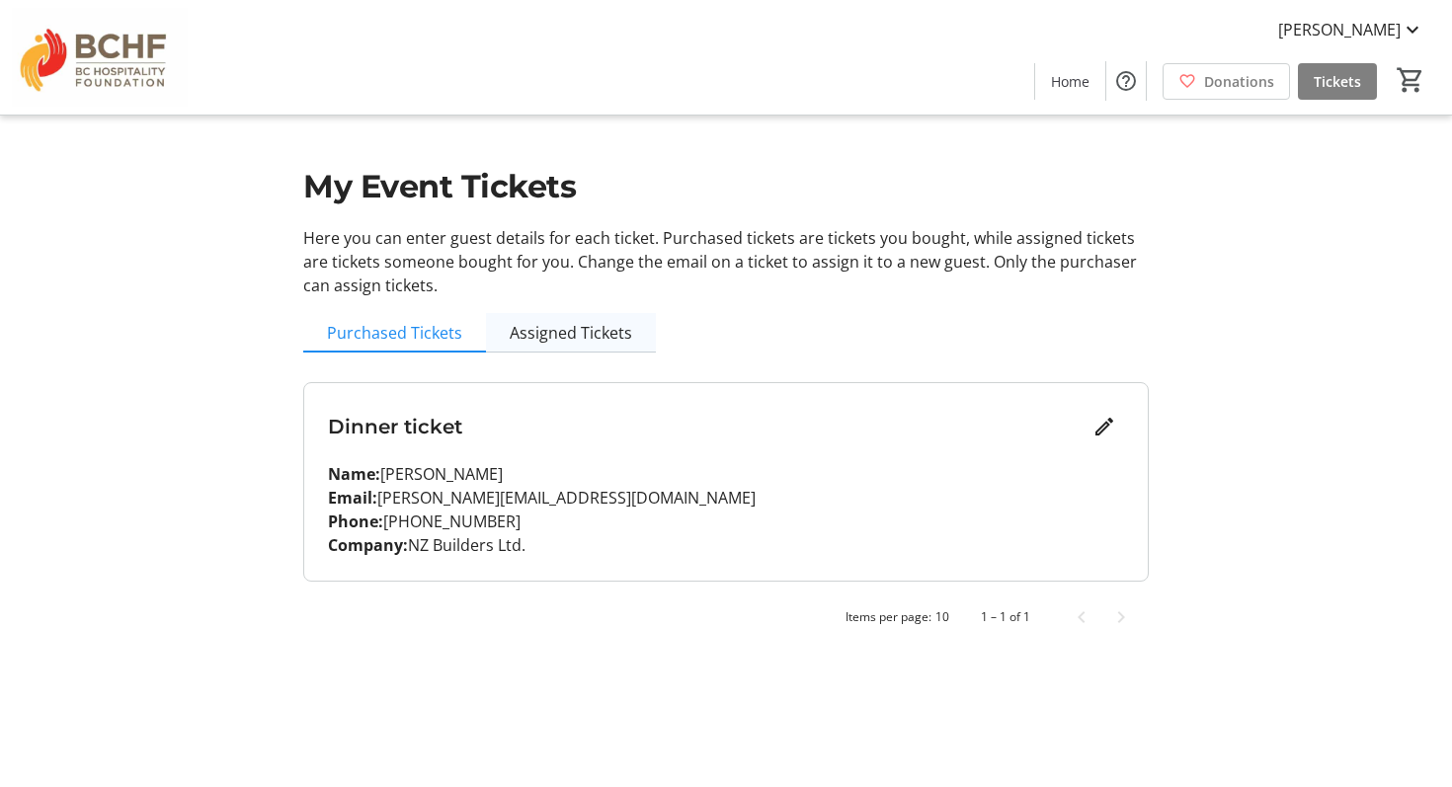
click at [574, 341] on span "Assigned Tickets" at bounding box center [571, 333] width 122 height 16
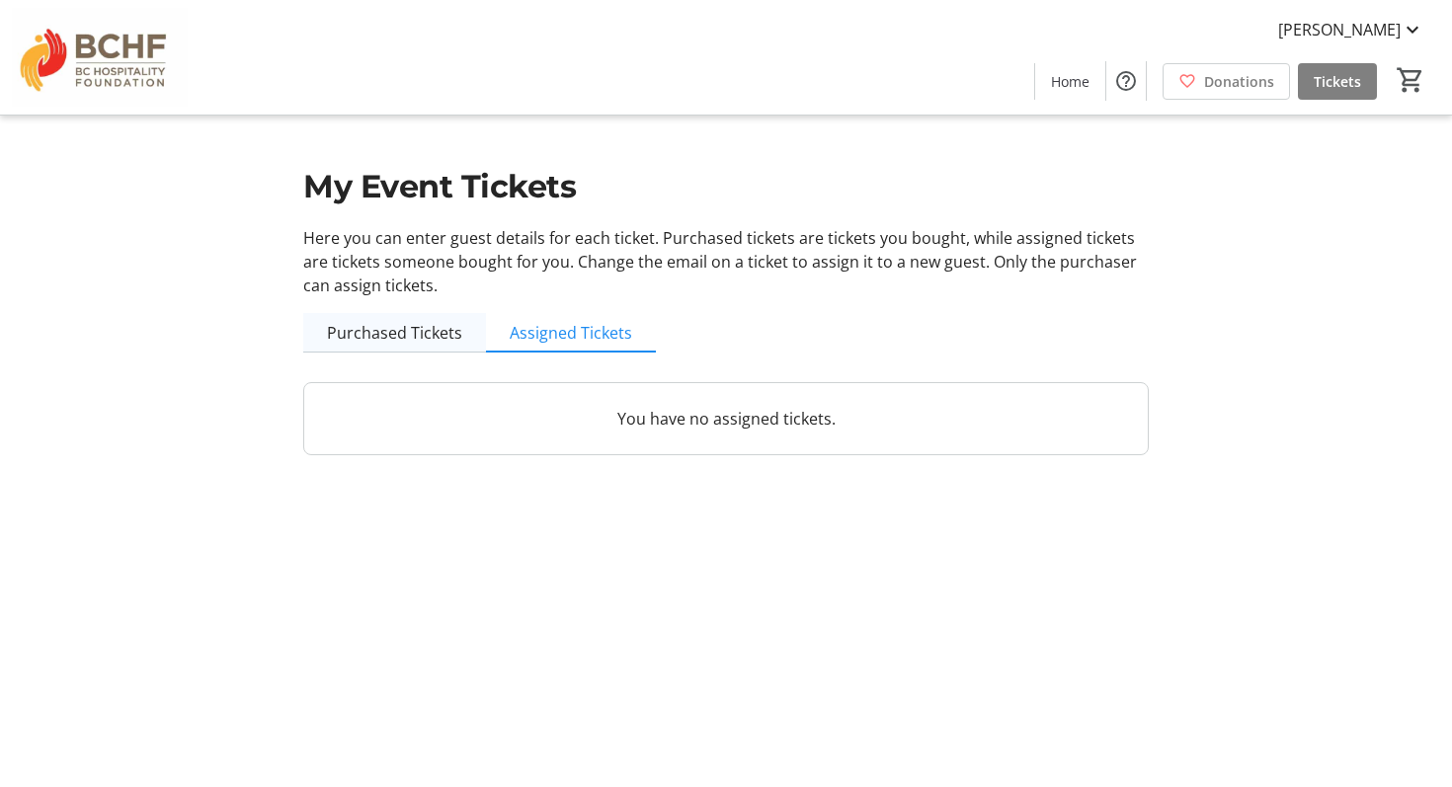
click at [439, 328] on span "Purchased Tickets" at bounding box center [394, 333] width 135 height 16
click at [1365, 24] on span "[PERSON_NAME]" at bounding box center [1339, 30] width 122 height 24
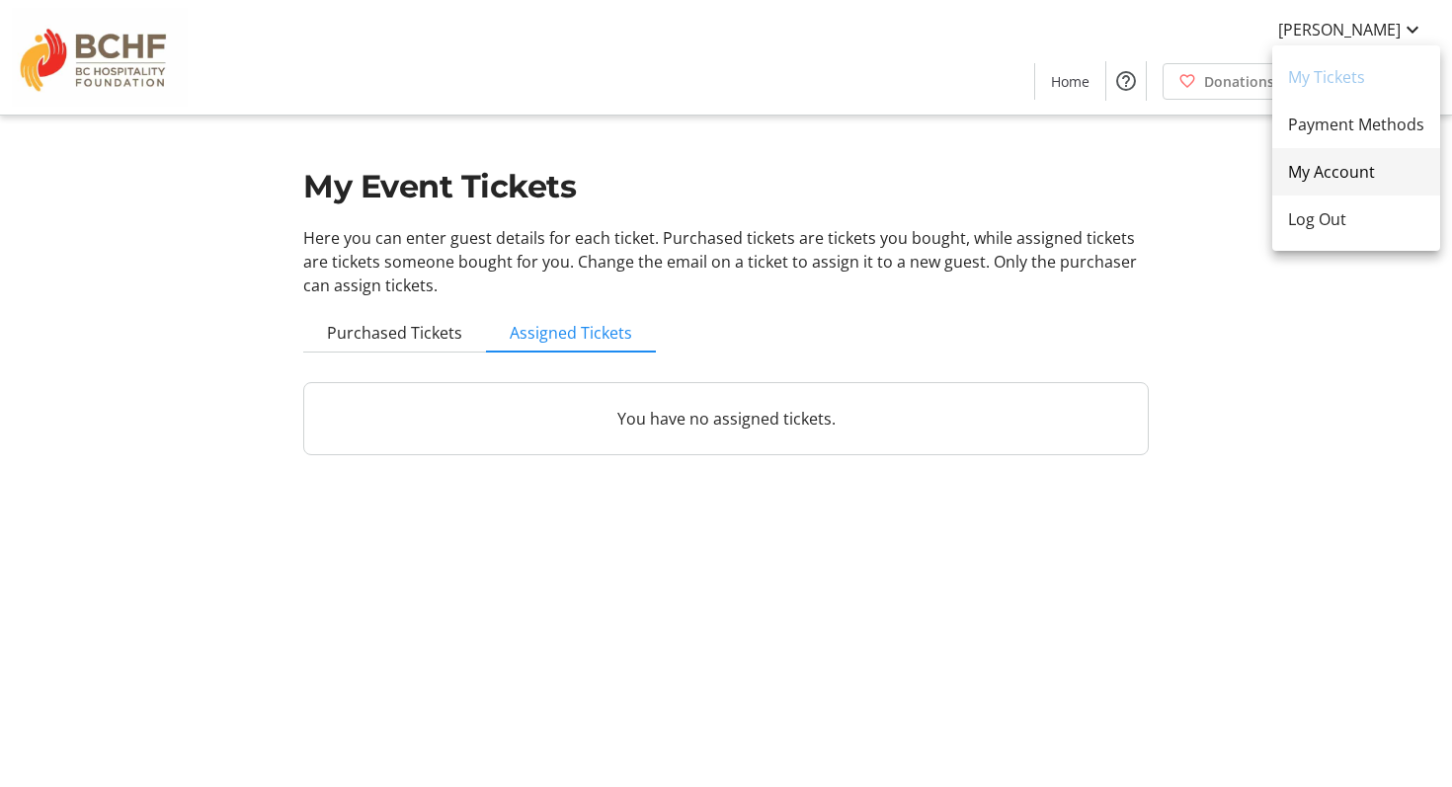
click at [1311, 178] on span "My Account" at bounding box center [1356, 172] width 136 height 24
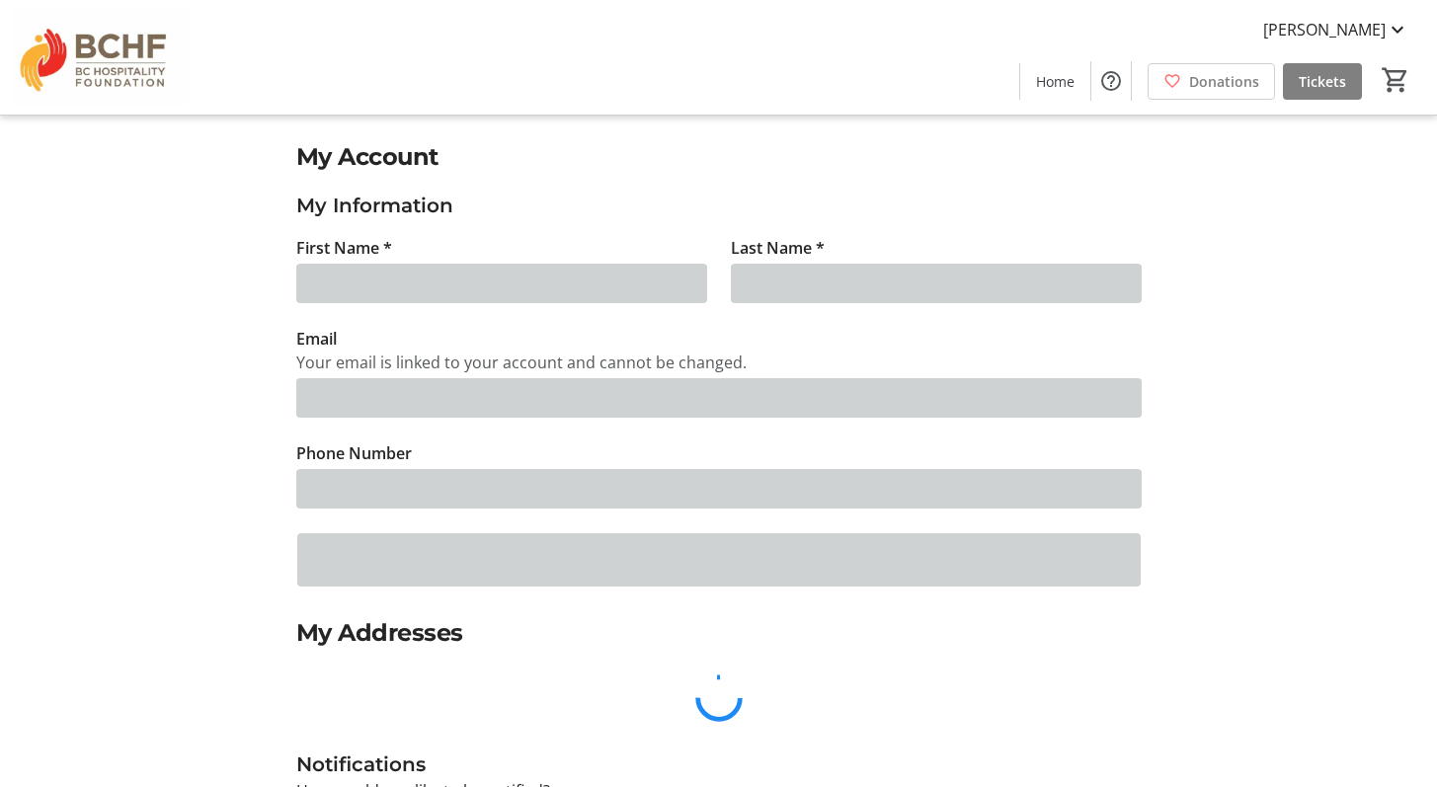
type input "[PERSON_NAME]"
type input "Gray"
type input "[PERSON_NAME][EMAIL_ADDRESS][DOMAIN_NAME]"
type input "[PHONE_NUMBER]"
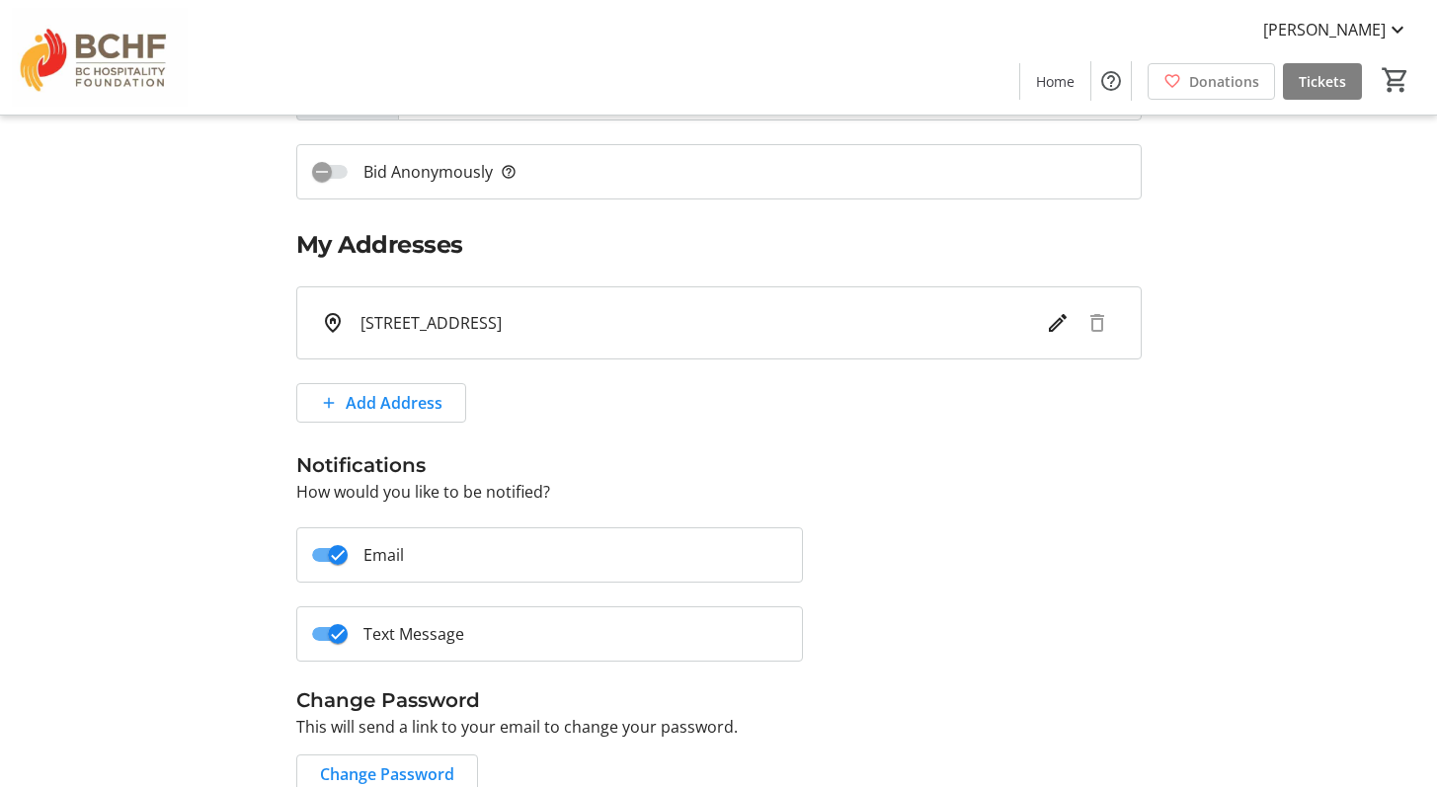
scroll to position [482, 0]
